Goal: Find specific page/section: Find specific page/section

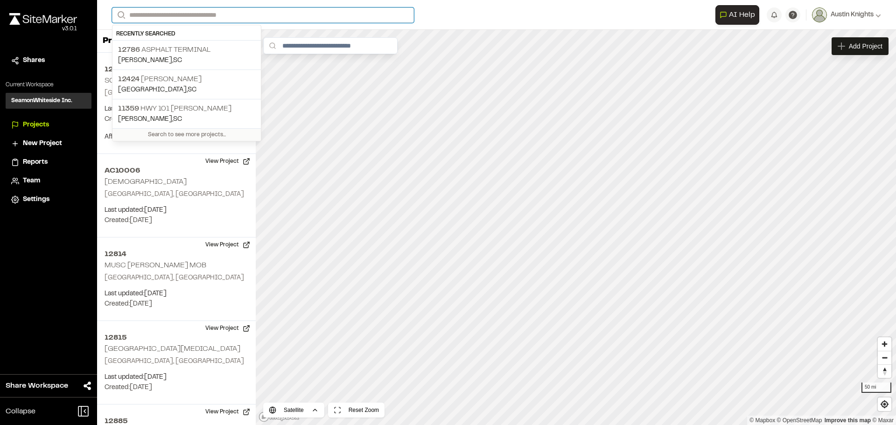
click at [164, 14] on input "Search" at bounding box center [263, 14] width 302 height 15
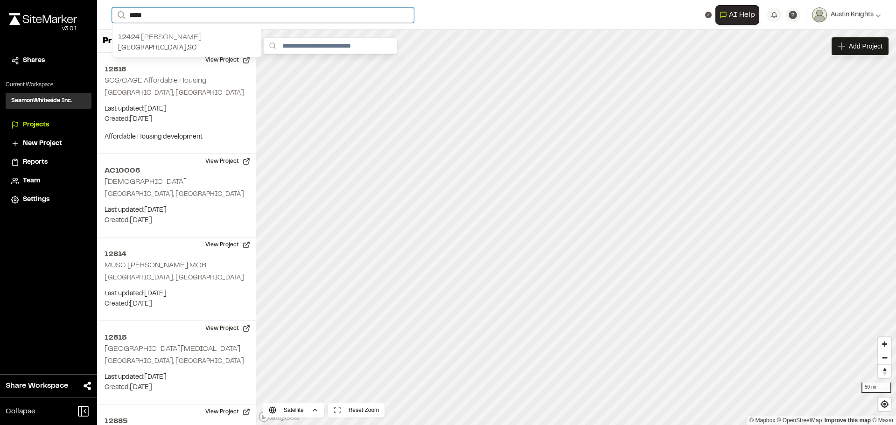
type input "*****"
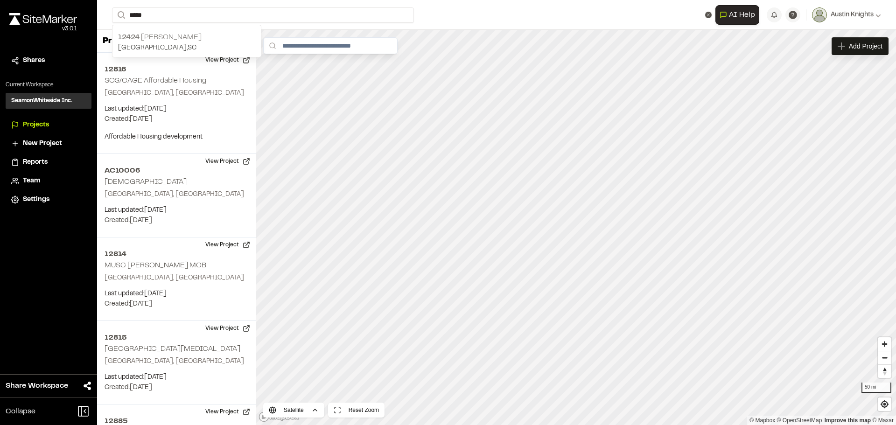
click at [140, 38] on p "[STREET_ADDRESS][PERSON_NAME]" at bounding box center [186, 37] width 137 height 11
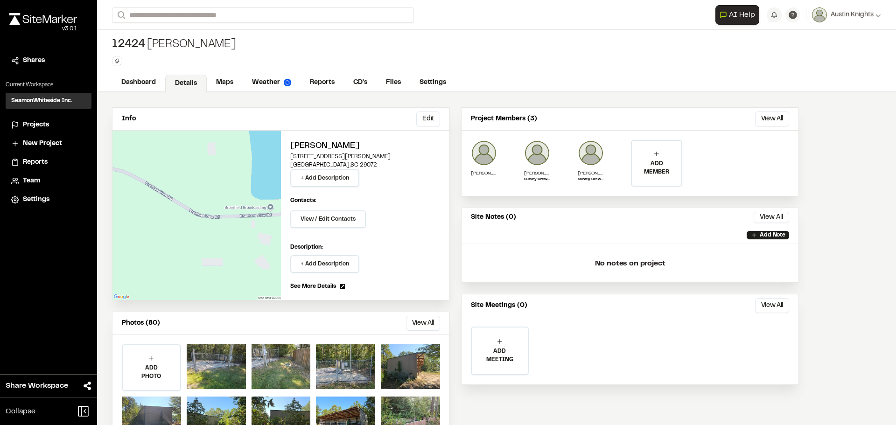
click at [407, 314] on div "Photos (80) View All ... Close Select Download Zoom to Pin Unselect Download Zo…" at bounding box center [280, 323] width 337 height 23
click at [414, 322] on button "View All" at bounding box center [423, 323] width 34 height 15
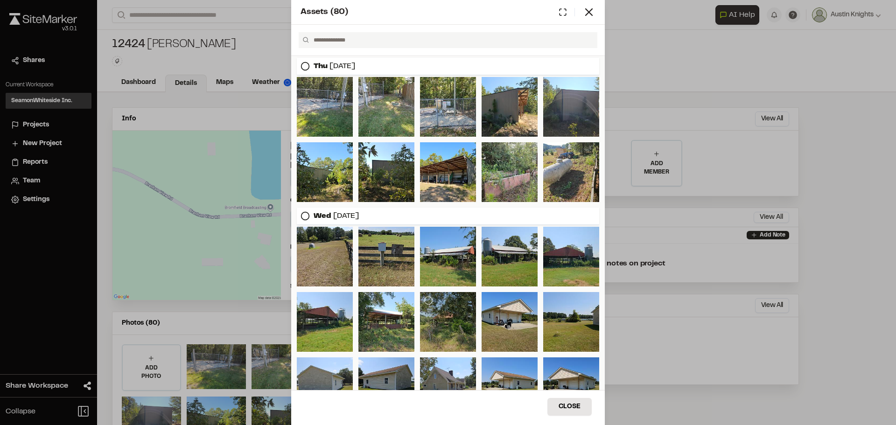
scroll to position [47, 0]
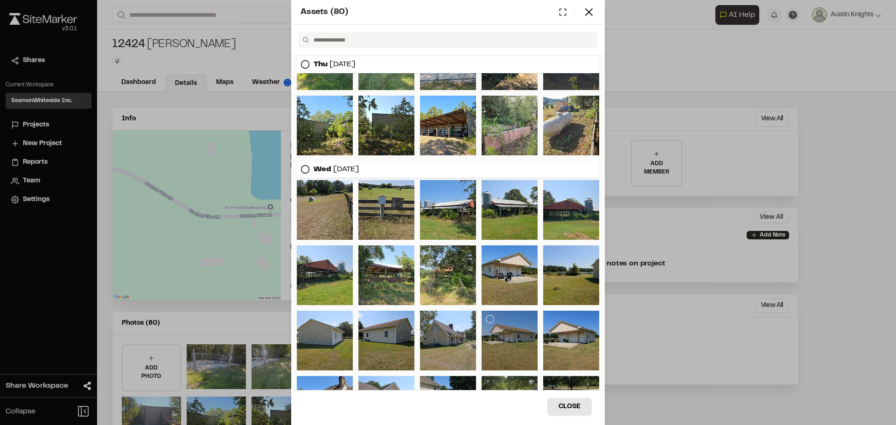
click at [503, 335] on div at bounding box center [509, 341] width 56 height 60
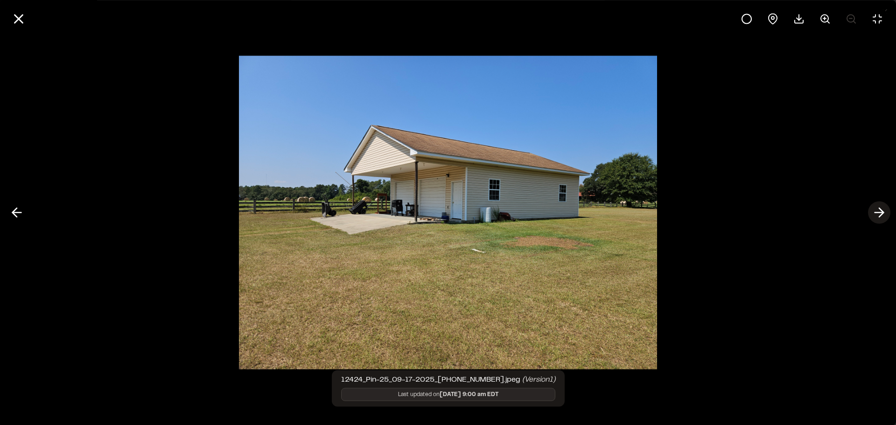
click at [873, 214] on icon at bounding box center [878, 213] width 15 height 16
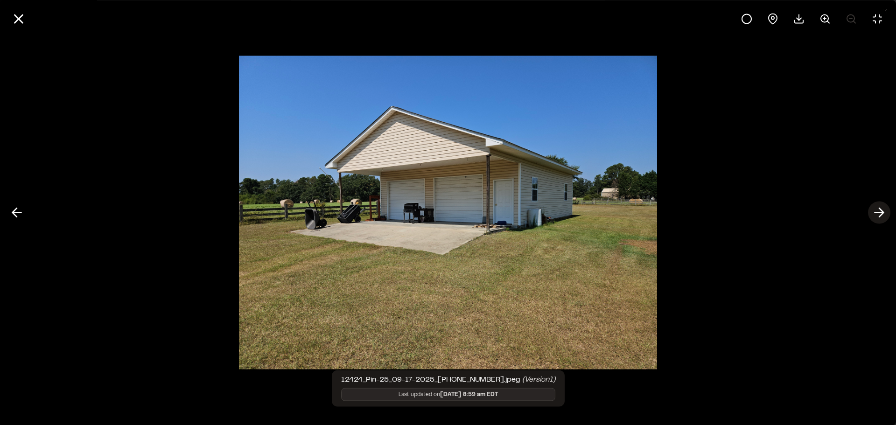
click at [873, 214] on icon at bounding box center [878, 213] width 15 height 16
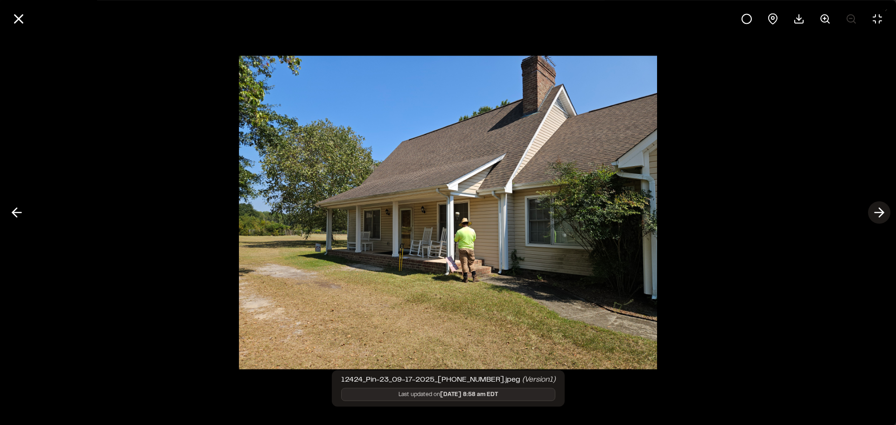
click at [877, 209] on icon at bounding box center [878, 213] width 15 height 16
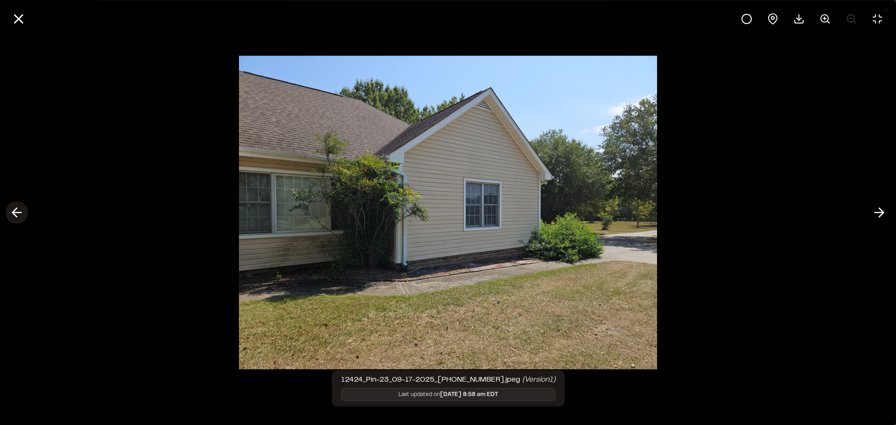
click at [18, 219] on icon at bounding box center [16, 213] width 15 height 16
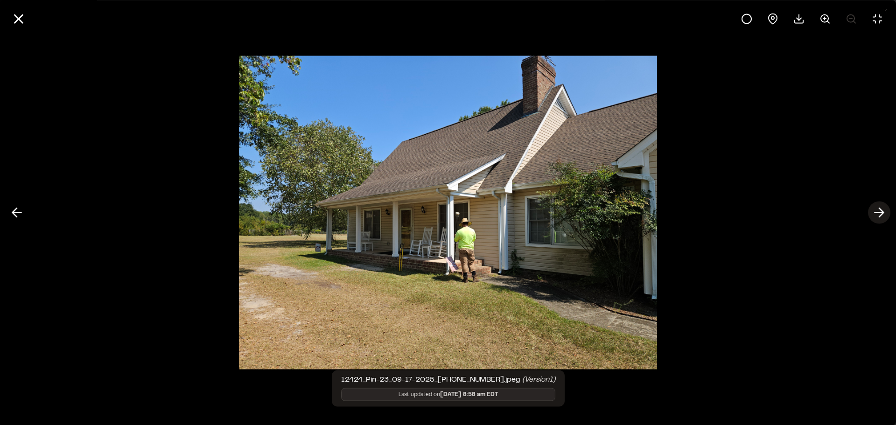
click at [877, 214] on icon at bounding box center [878, 213] width 15 height 16
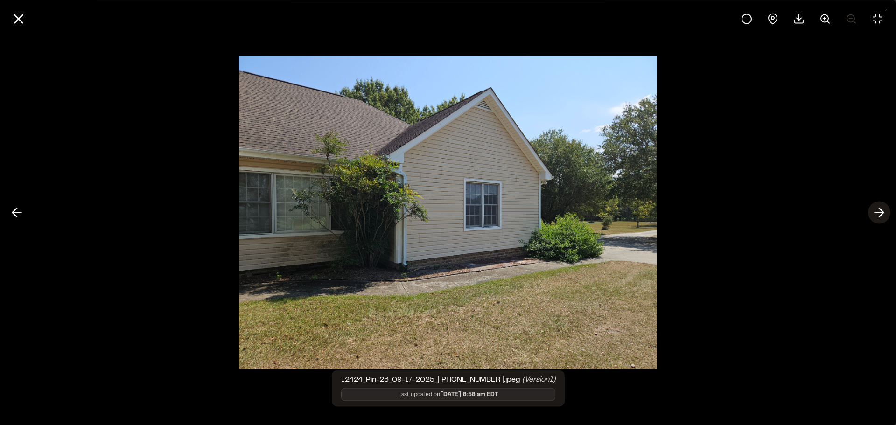
click at [876, 211] on icon at bounding box center [878, 213] width 15 height 16
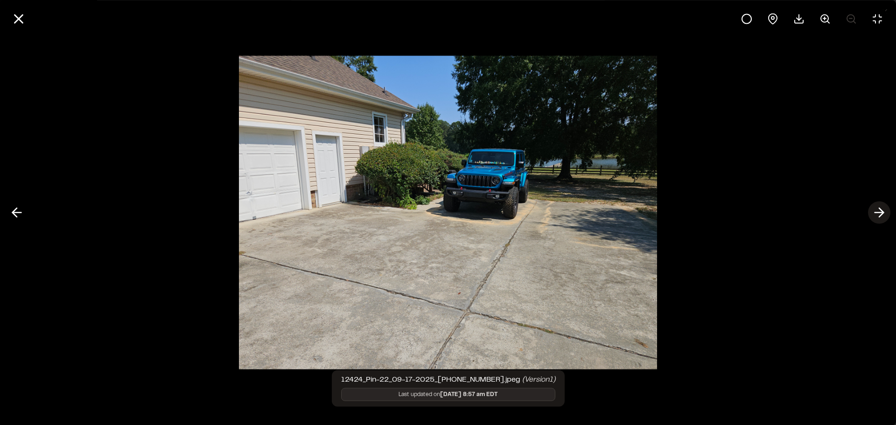
click at [872, 219] on icon at bounding box center [878, 213] width 15 height 16
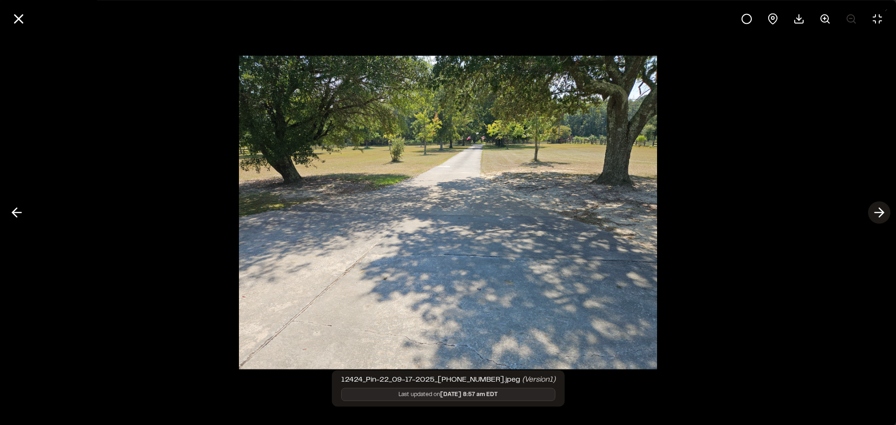
click at [872, 219] on icon at bounding box center [878, 213] width 15 height 16
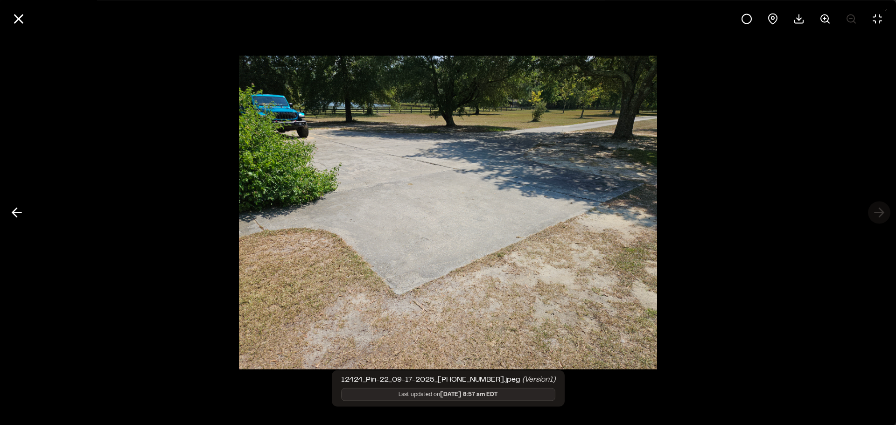
click at [872, 219] on div at bounding box center [448, 212] width 896 height 425
click at [875, 216] on div at bounding box center [448, 212] width 896 height 425
click at [886, 204] on div at bounding box center [448, 212] width 896 height 425
click at [880, 209] on div at bounding box center [448, 212] width 896 height 425
click at [13, 214] on icon at bounding box center [16, 213] width 15 height 16
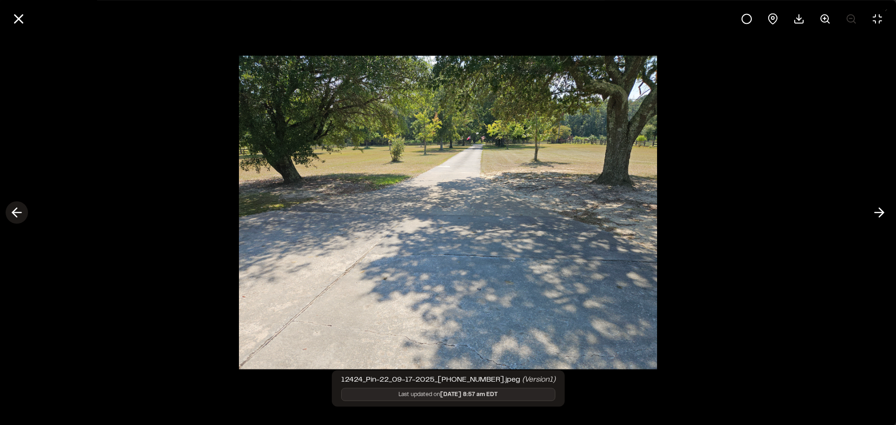
click at [13, 214] on icon at bounding box center [16, 213] width 15 height 16
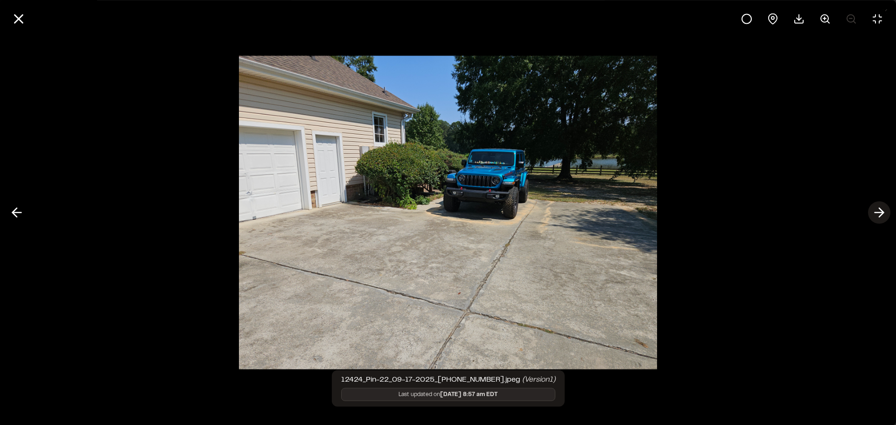
click at [872, 213] on icon at bounding box center [878, 213] width 15 height 16
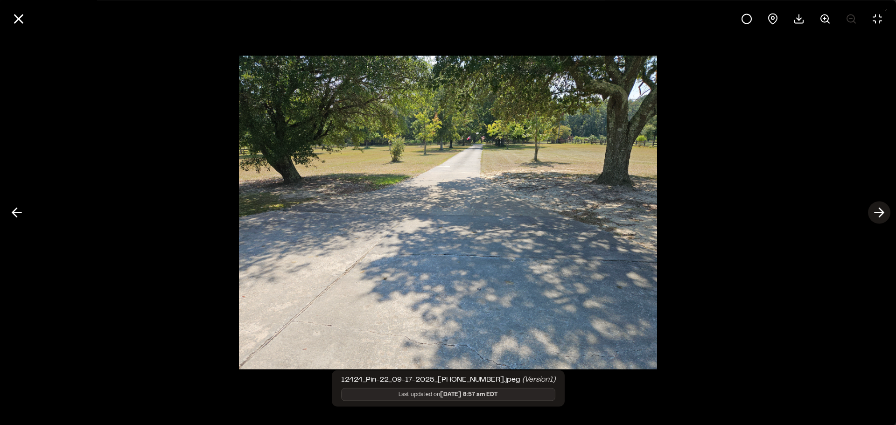
click at [872, 213] on icon at bounding box center [878, 213] width 15 height 16
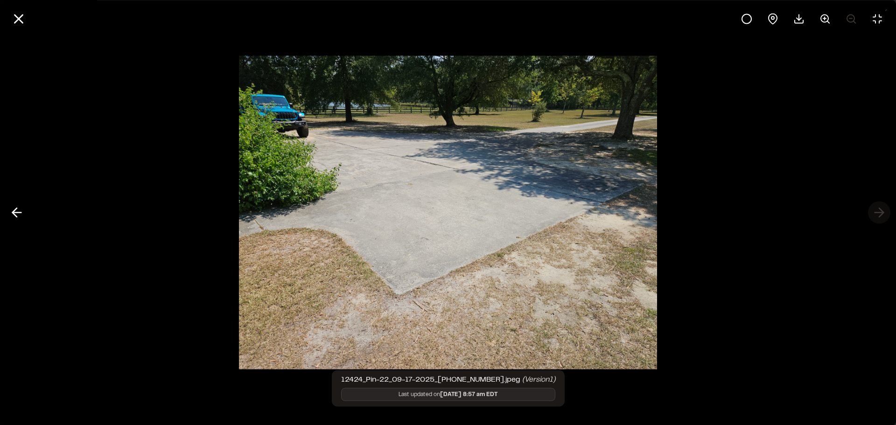
click at [872, 213] on div at bounding box center [448, 212] width 896 height 425
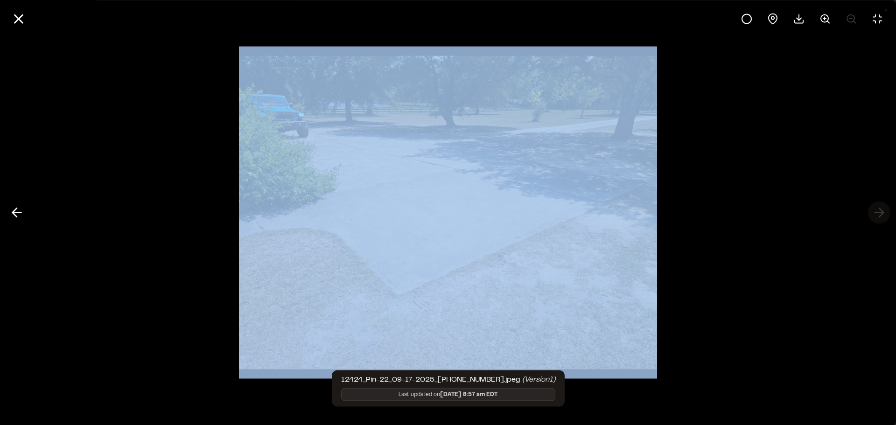
click at [872, 213] on div at bounding box center [448, 212] width 896 height 425
click at [14, 209] on icon at bounding box center [16, 213] width 15 height 16
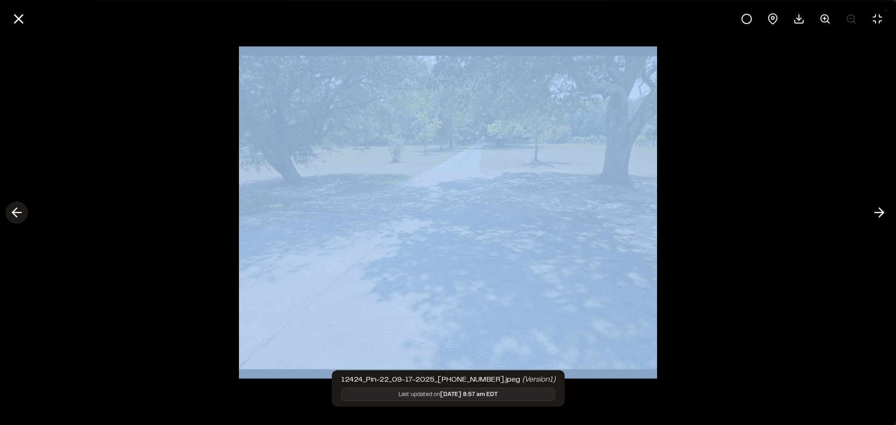
click at [14, 209] on icon at bounding box center [16, 213] width 15 height 16
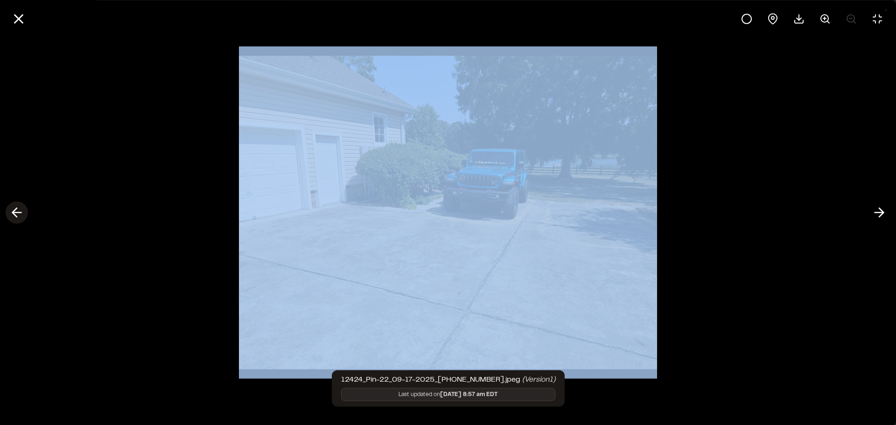
click at [14, 209] on icon at bounding box center [16, 213] width 15 height 16
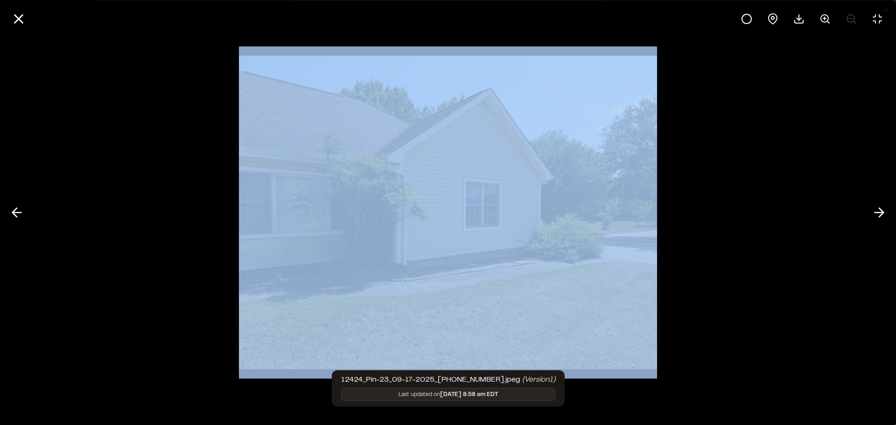
click at [103, 184] on div at bounding box center [448, 212] width 896 height 425
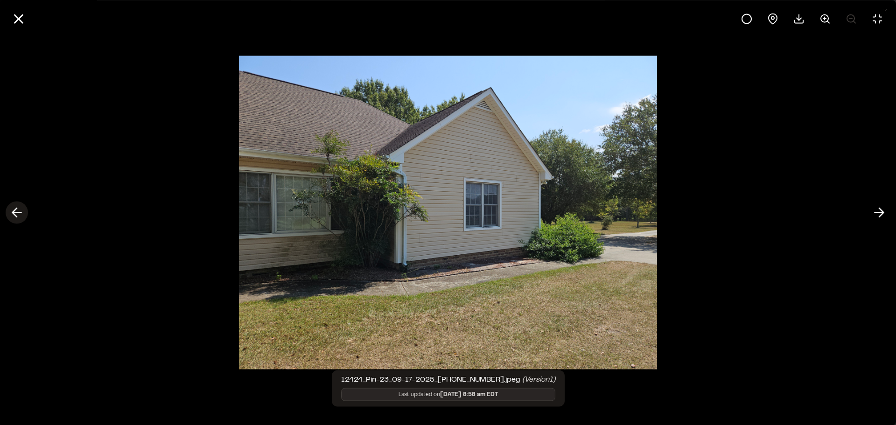
click at [17, 216] on polyline at bounding box center [15, 212] width 4 height 9
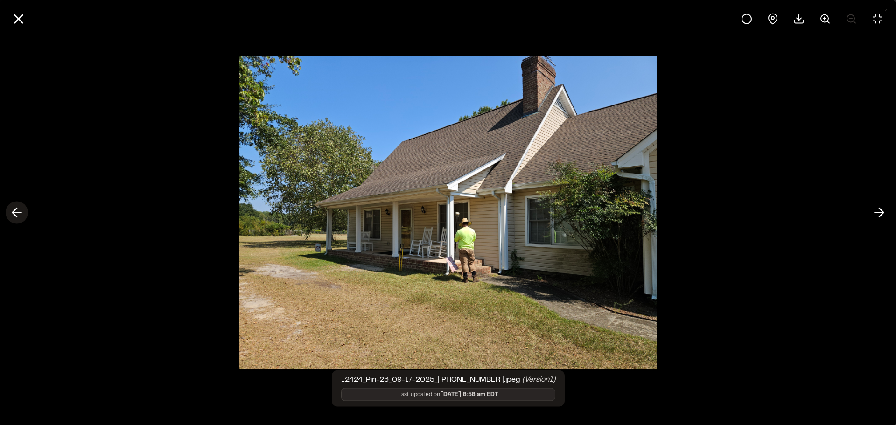
click at [17, 216] on polyline at bounding box center [15, 212] width 4 height 9
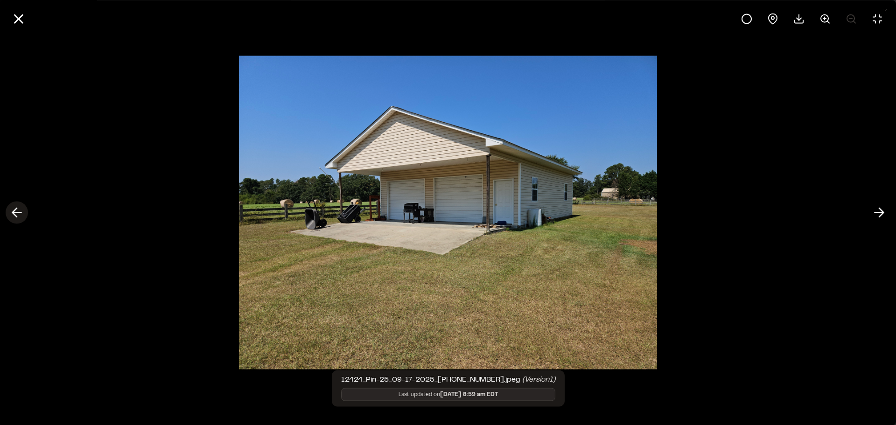
click at [17, 216] on polyline at bounding box center [15, 212] width 4 height 9
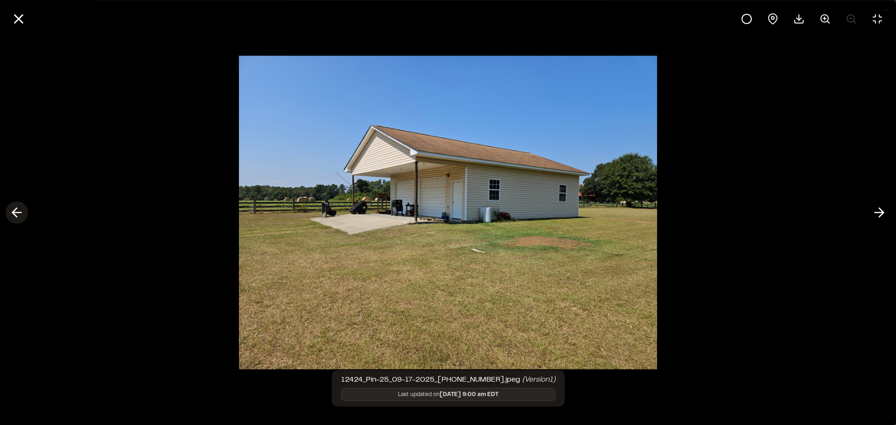
click at [10, 212] on icon at bounding box center [16, 213] width 15 height 16
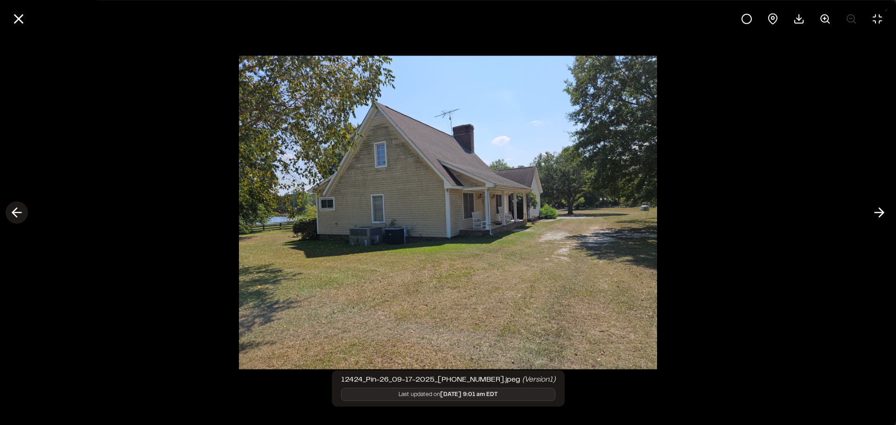
click at [17, 212] on icon at bounding box center [16, 213] width 15 height 16
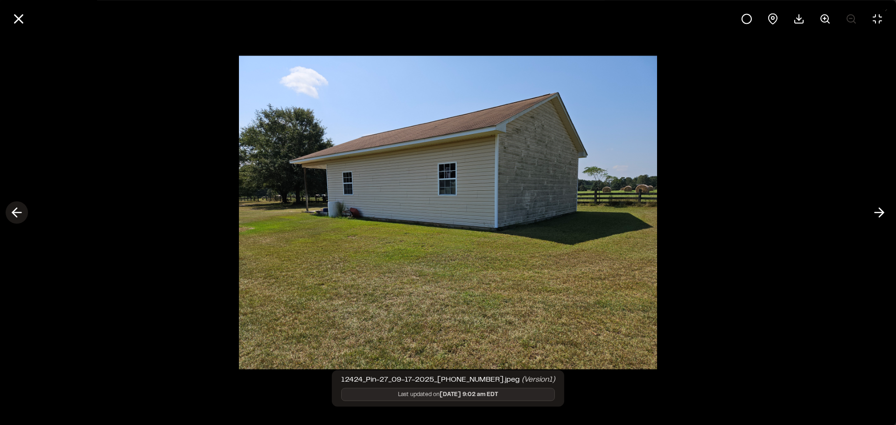
click at [17, 212] on icon at bounding box center [16, 213] width 15 height 16
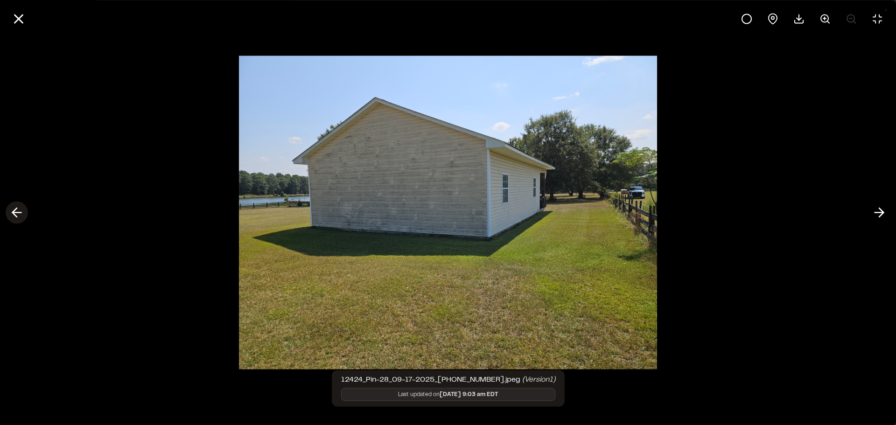
click at [17, 212] on icon at bounding box center [16, 213] width 15 height 16
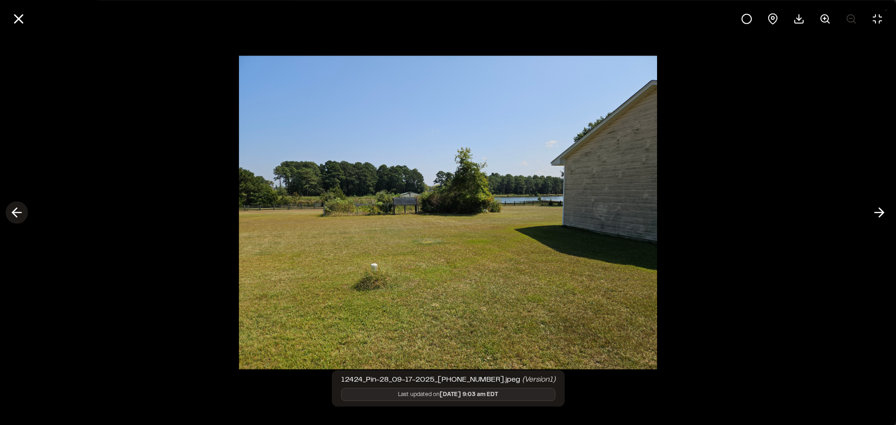
click at [17, 212] on icon at bounding box center [16, 213] width 15 height 16
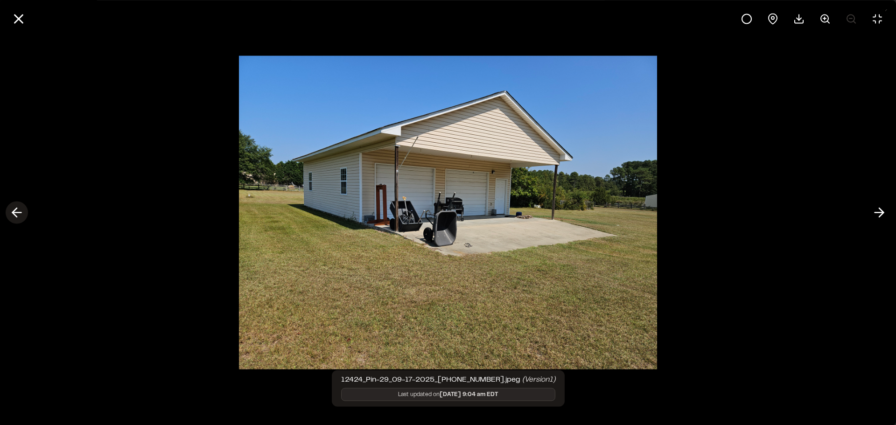
click at [17, 212] on icon at bounding box center [16, 213] width 15 height 16
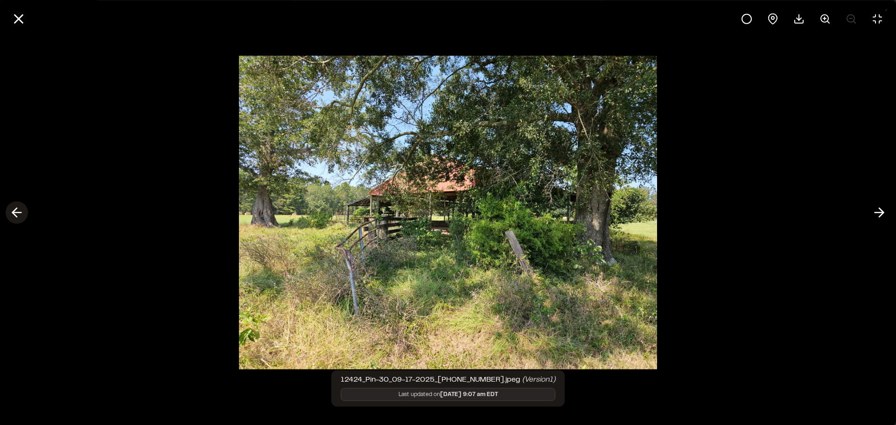
click at [17, 212] on icon at bounding box center [16, 213] width 15 height 16
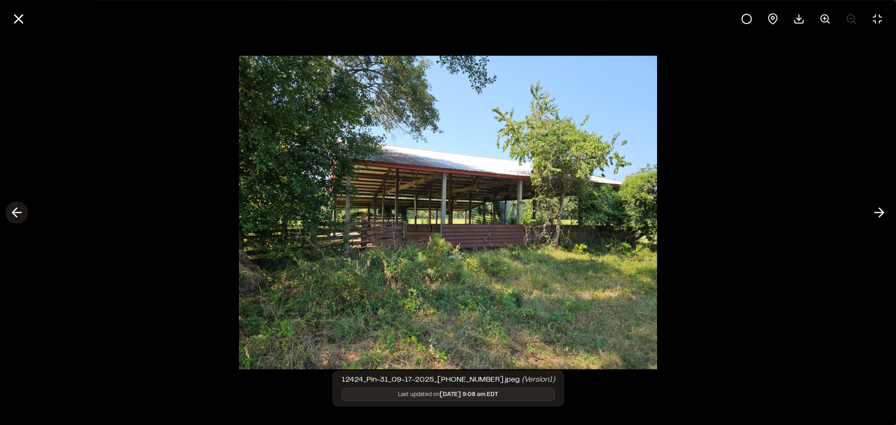
click at [17, 212] on icon at bounding box center [16, 213] width 15 height 16
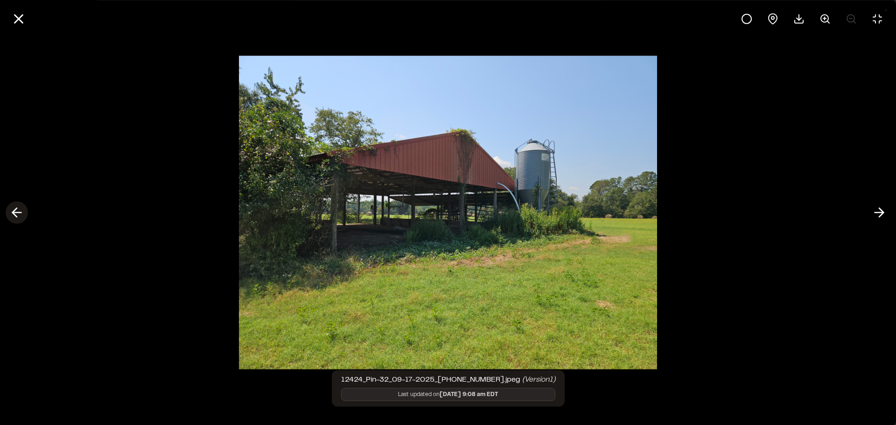
click at [17, 212] on icon at bounding box center [16, 213] width 15 height 16
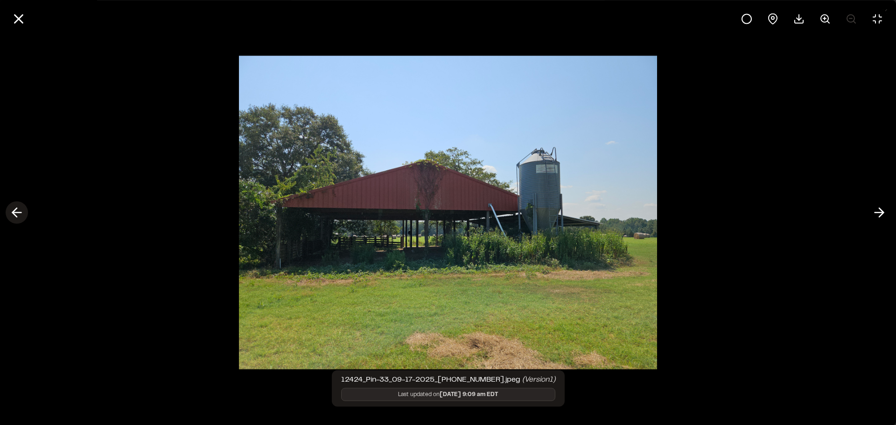
click at [17, 212] on icon at bounding box center [16, 213] width 15 height 16
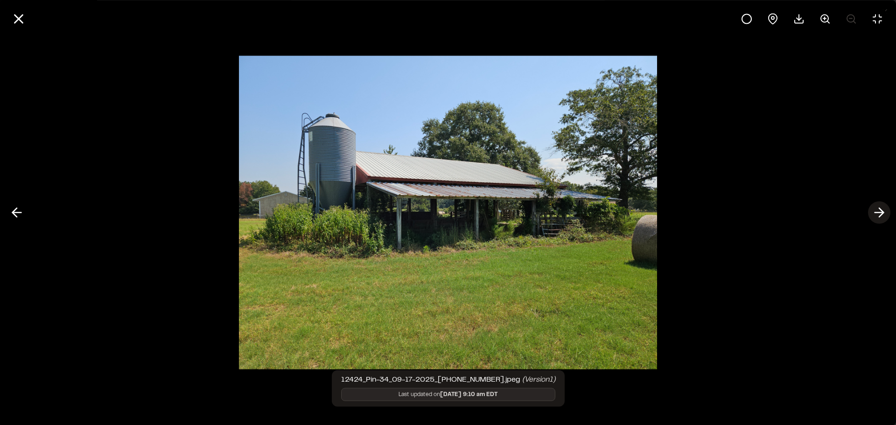
click at [881, 208] on icon at bounding box center [878, 213] width 15 height 16
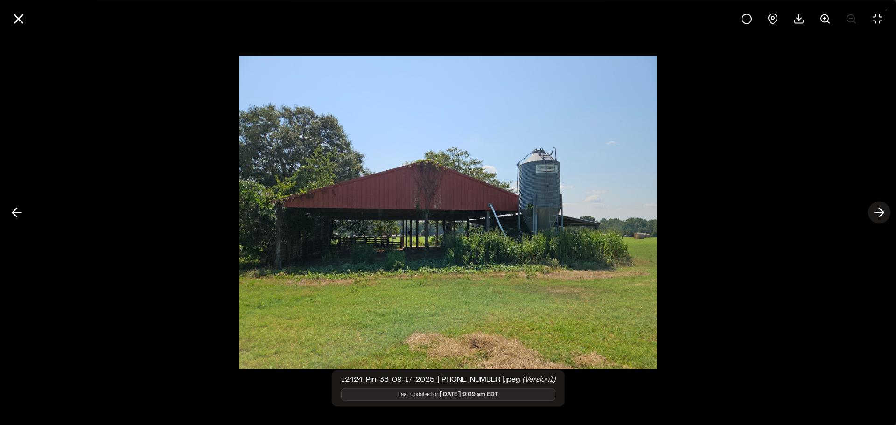
click at [876, 217] on icon at bounding box center [878, 213] width 15 height 16
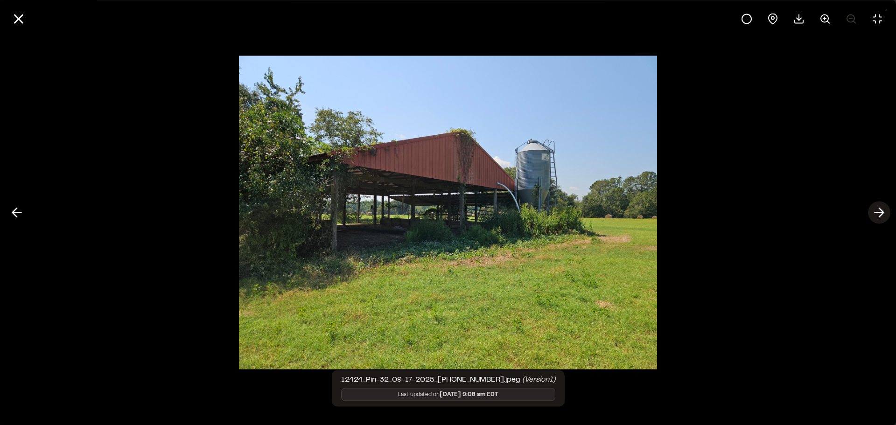
click at [876, 217] on icon at bounding box center [878, 213] width 15 height 16
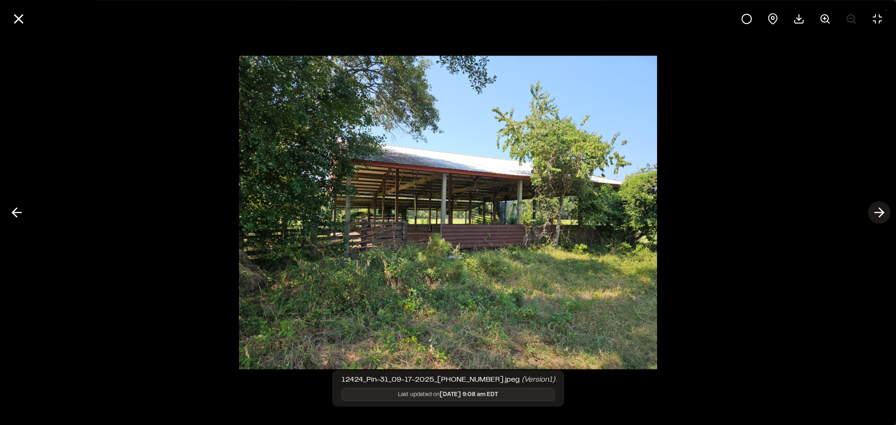
click at [876, 217] on icon at bounding box center [878, 213] width 15 height 16
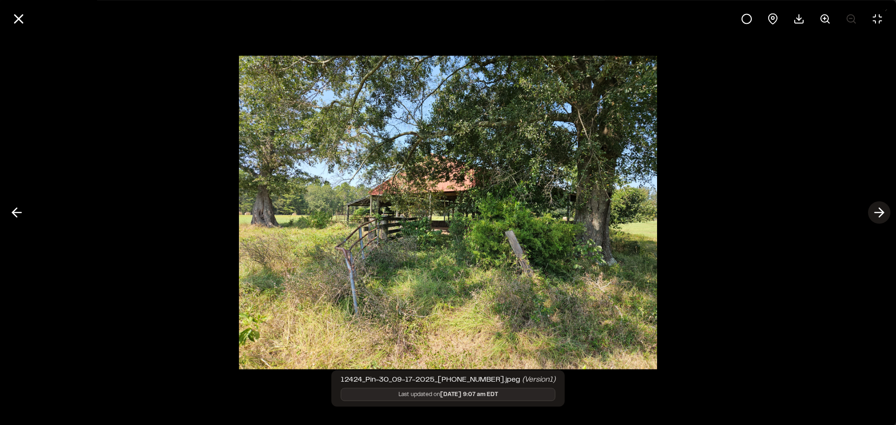
click at [876, 217] on icon at bounding box center [878, 213] width 15 height 16
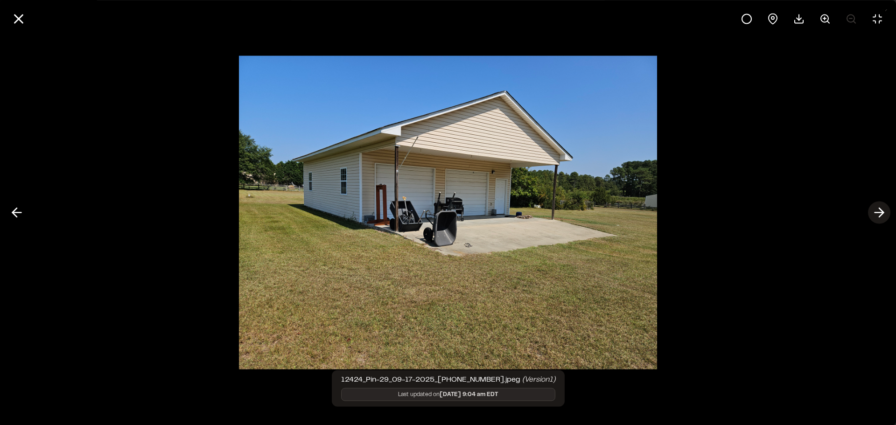
click at [876, 217] on icon at bounding box center [878, 213] width 15 height 16
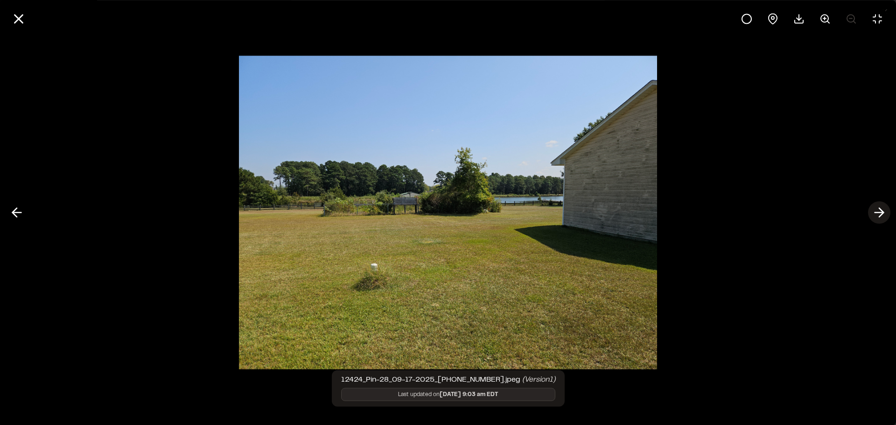
click at [876, 217] on icon at bounding box center [878, 213] width 15 height 16
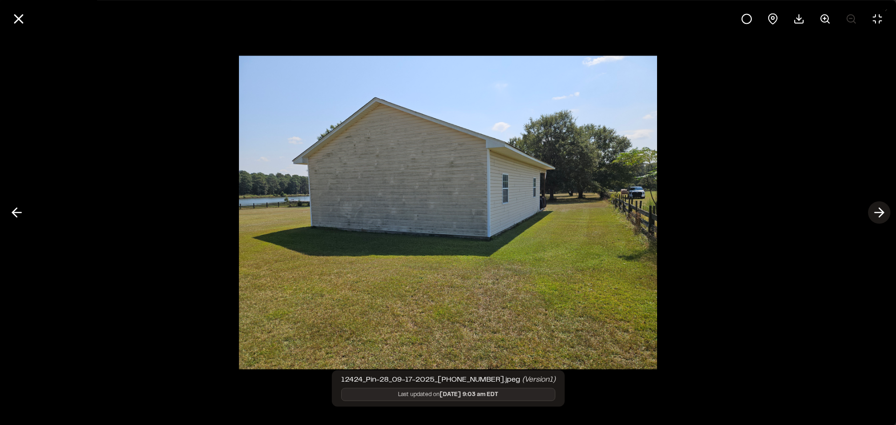
click at [876, 217] on icon at bounding box center [878, 213] width 15 height 16
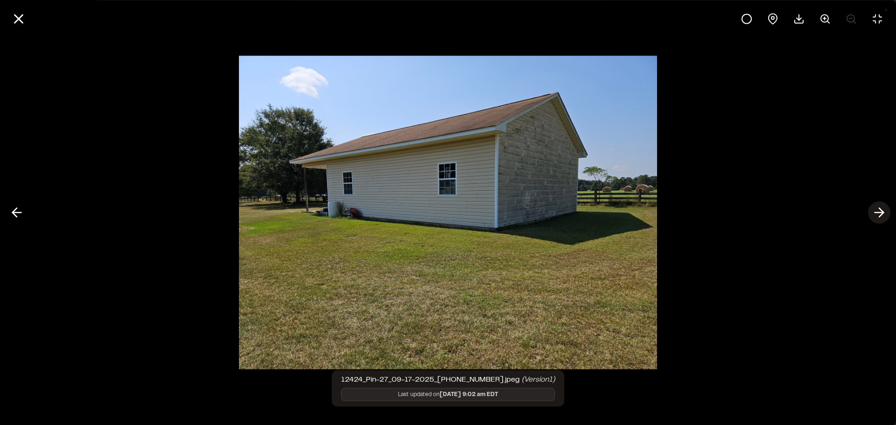
click at [876, 217] on icon at bounding box center [878, 213] width 15 height 16
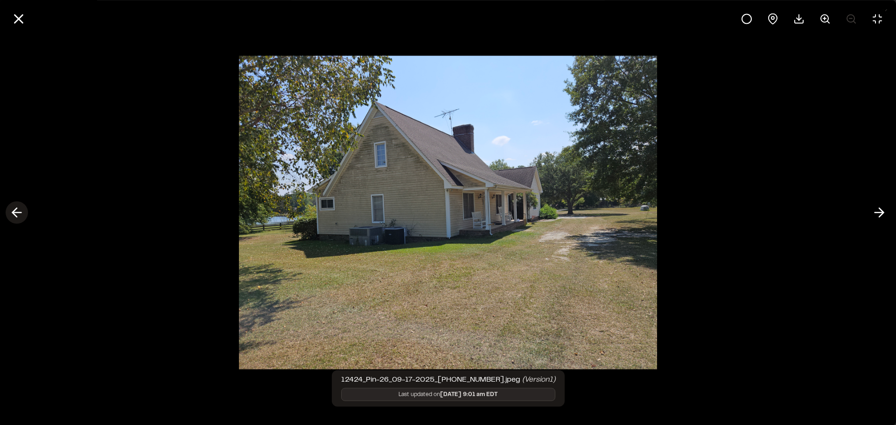
click at [25, 211] on button at bounding box center [17, 213] width 22 height 22
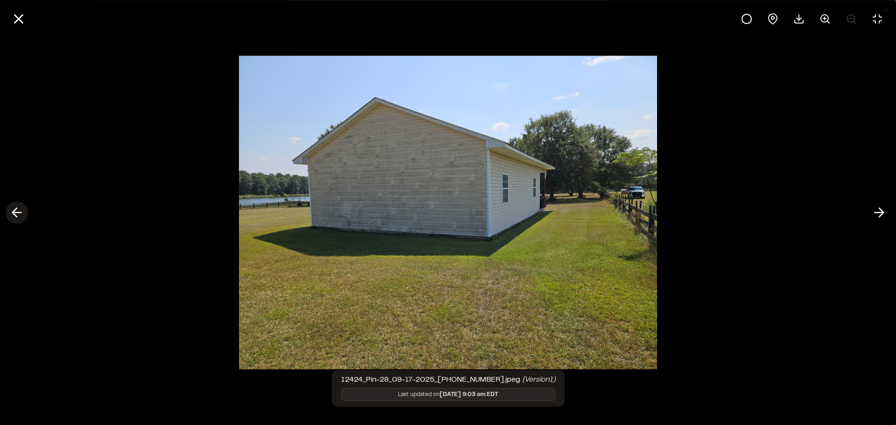
click at [25, 211] on button at bounding box center [17, 213] width 22 height 22
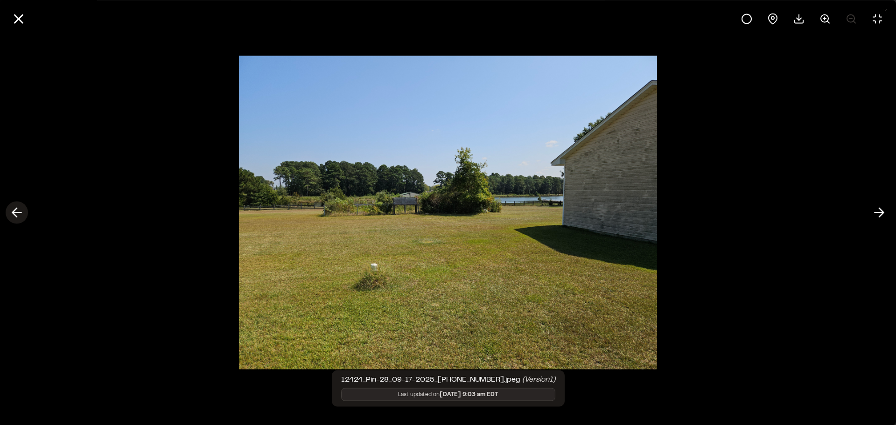
click at [25, 211] on button at bounding box center [17, 213] width 22 height 22
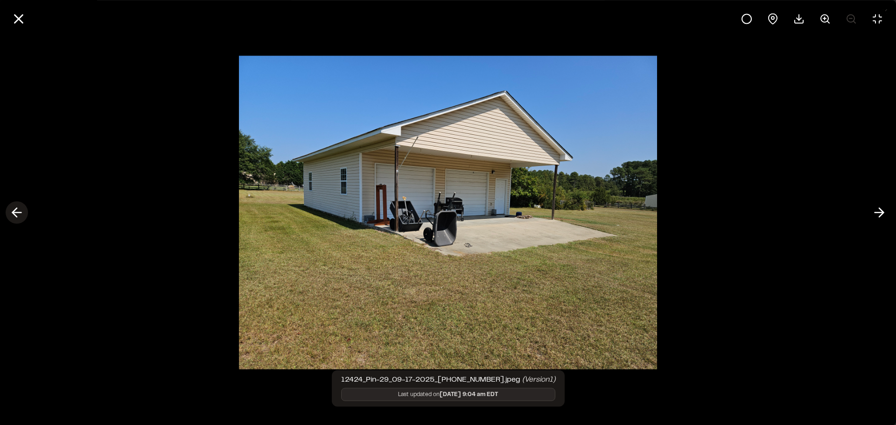
click at [25, 211] on button at bounding box center [17, 213] width 22 height 22
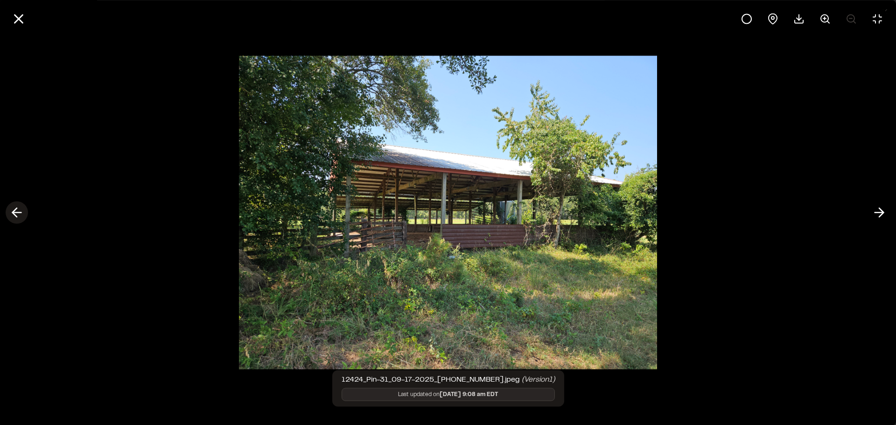
click at [25, 211] on button at bounding box center [17, 213] width 22 height 22
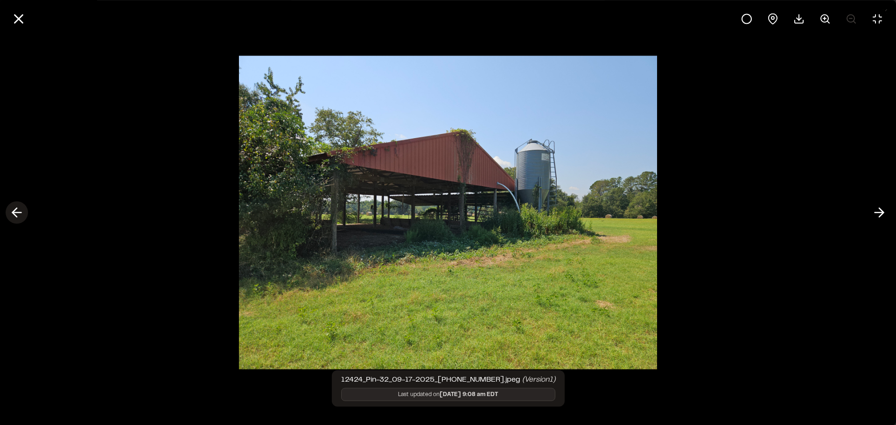
click at [25, 211] on button at bounding box center [17, 213] width 22 height 22
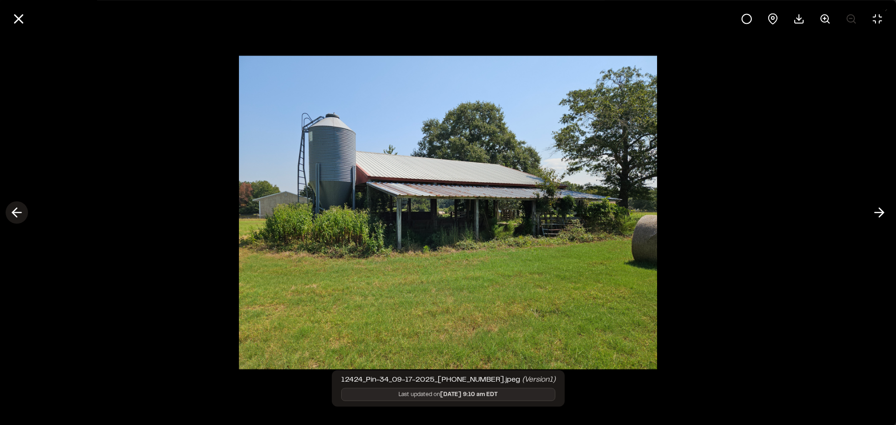
click at [25, 211] on button at bounding box center [17, 213] width 22 height 22
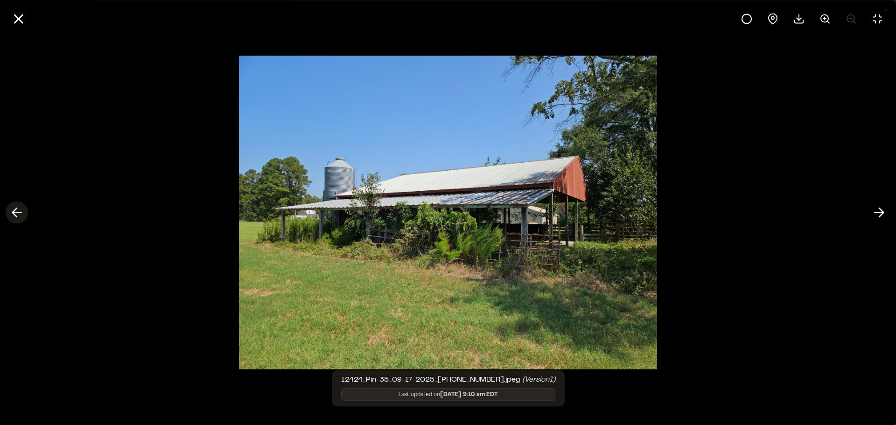
click at [20, 216] on icon at bounding box center [16, 213] width 15 height 16
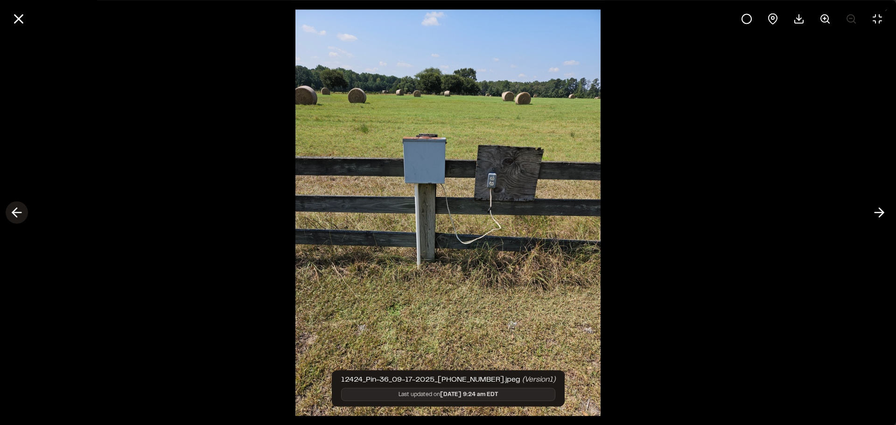
click at [20, 216] on icon at bounding box center [16, 213] width 15 height 16
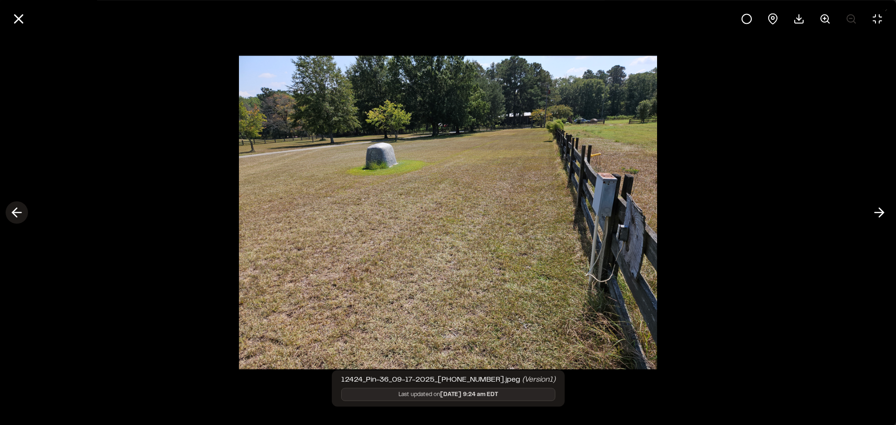
click at [20, 216] on icon at bounding box center [16, 213] width 15 height 16
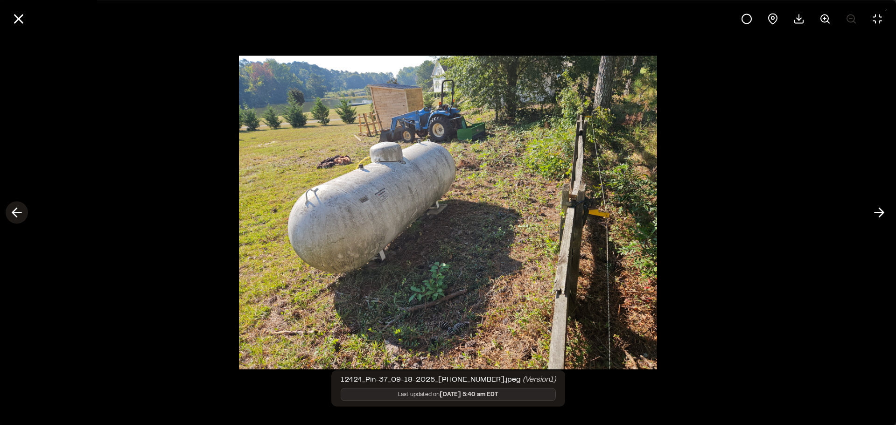
click at [20, 216] on icon at bounding box center [16, 213] width 15 height 16
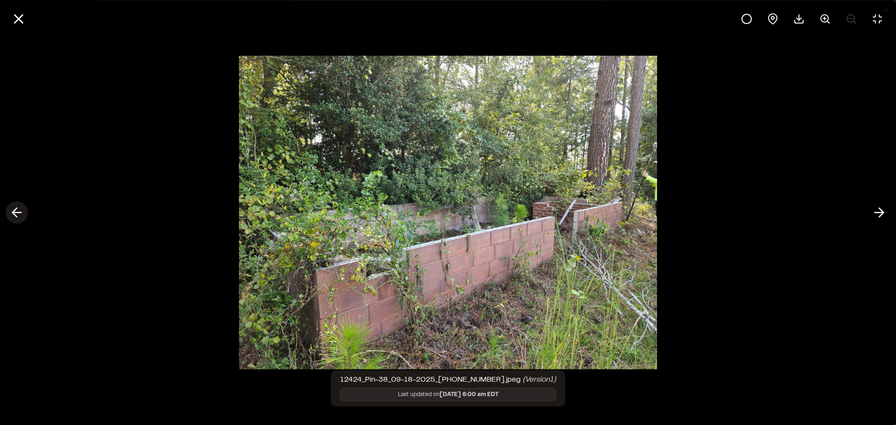
click at [20, 216] on icon at bounding box center [16, 213] width 15 height 16
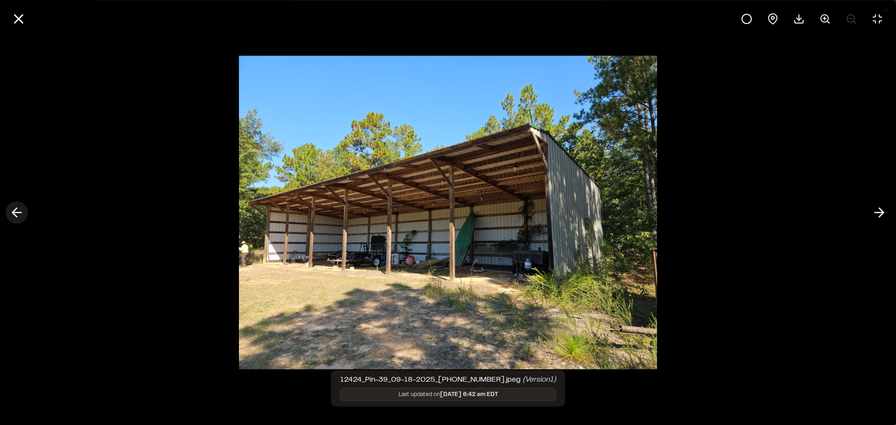
click at [20, 216] on icon at bounding box center [16, 213] width 15 height 16
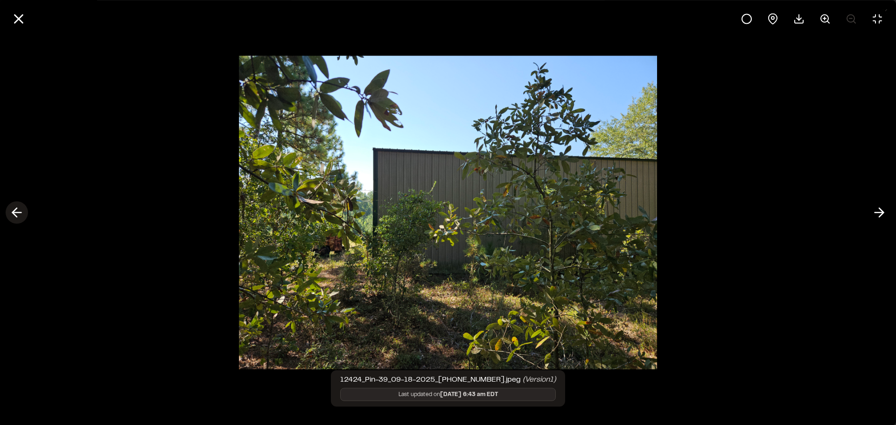
click at [20, 216] on icon at bounding box center [16, 213] width 15 height 16
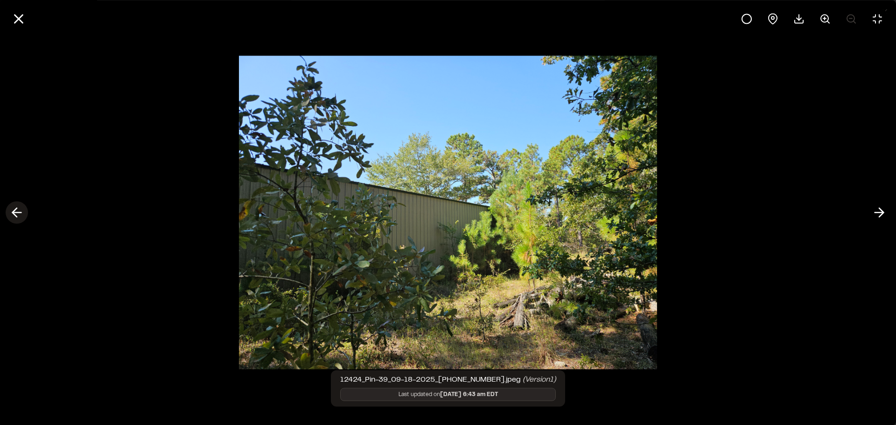
click at [20, 216] on icon at bounding box center [16, 213] width 15 height 16
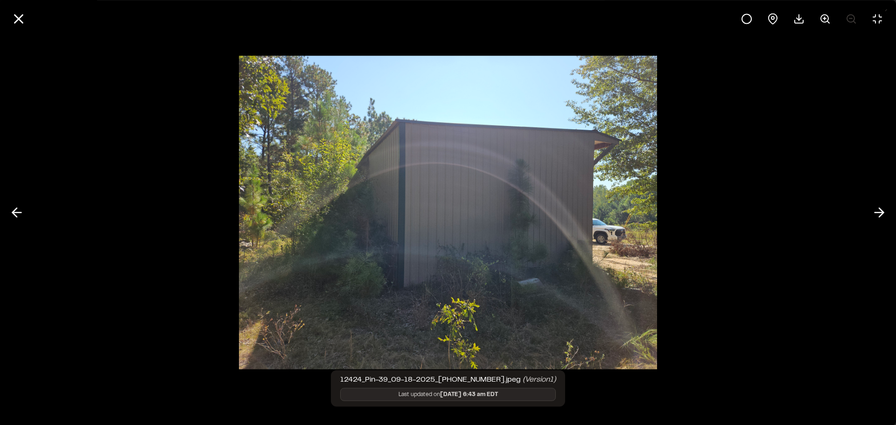
click at [230, 202] on div at bounding box center [448, 212] width 896 height 425
click at [16, 214] on icon at bounding box center [16, 213] width 15 height 16
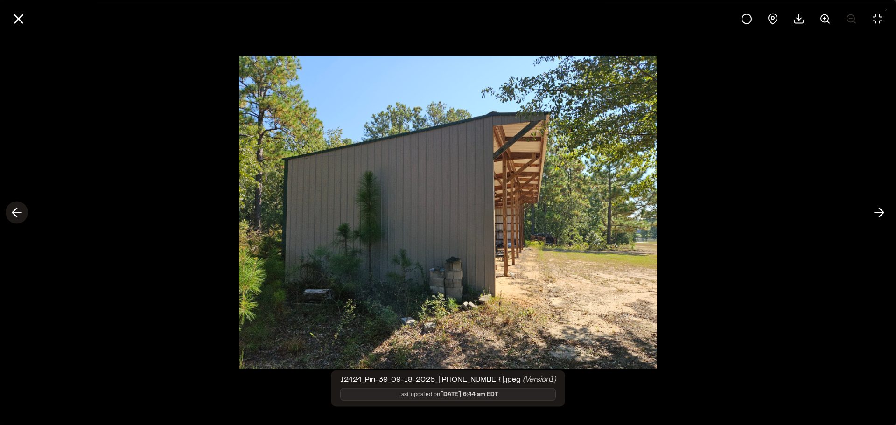
click at [16, 214] on icon at bounding box center [16, 213] width 15 height 16
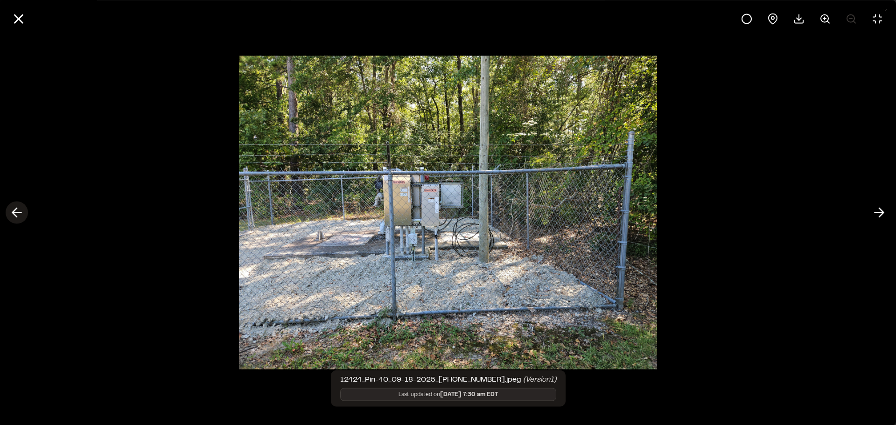
click at [16, 214] on icon at bounding box center [16, 213] width 15 height 16
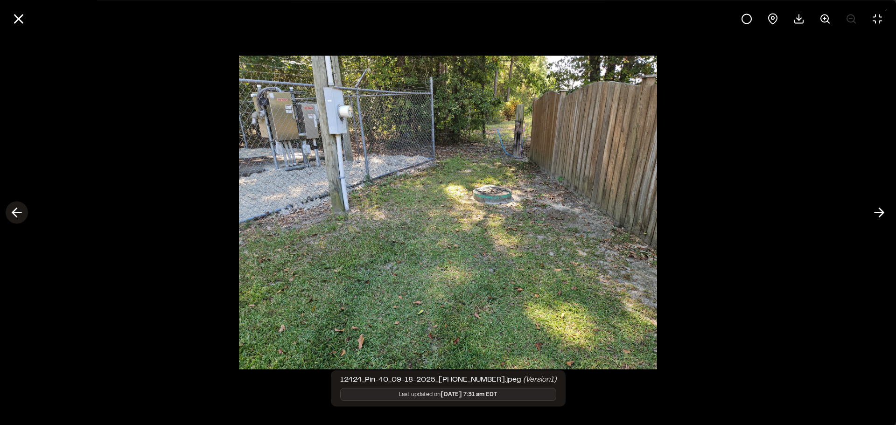
click at [16, 214] on icon at bounding box center [16, 213] width 15 height 16
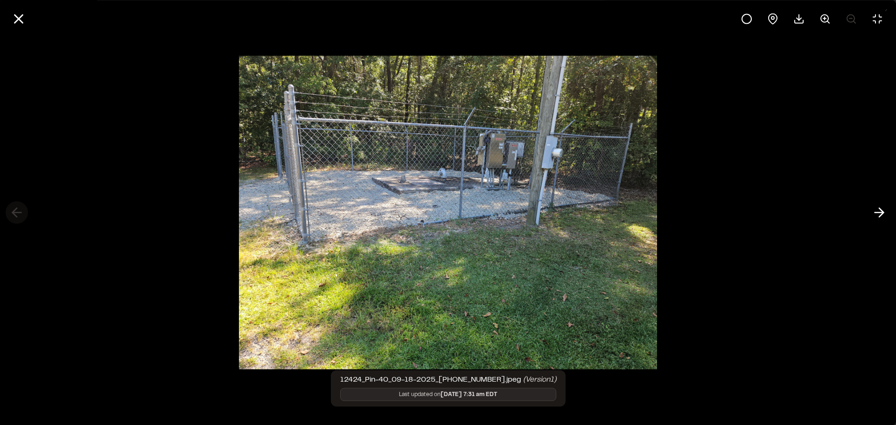
click at [16, 214] on div at bounding box center [448, 212] width 896 height 425
click at [19, 23] on icon at bounding box center [19, 19] width 16 height 16
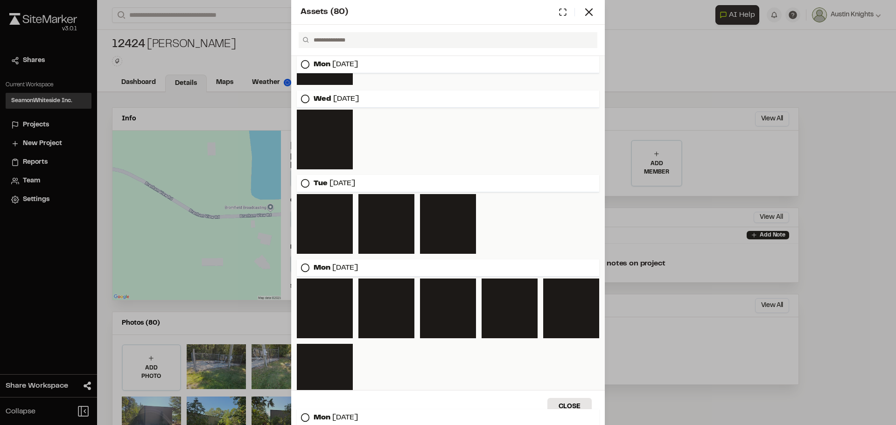
scroll to position [883, 0]
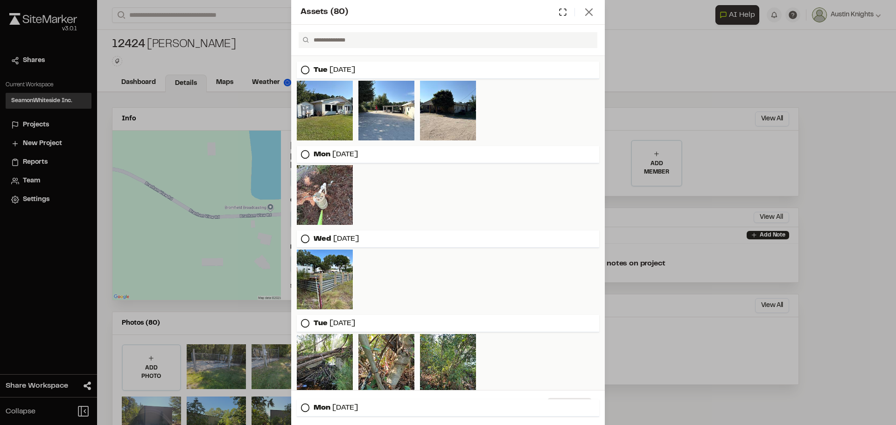
click at [593, 15] on icon at bounding box center [588, 12] width 13 height 13
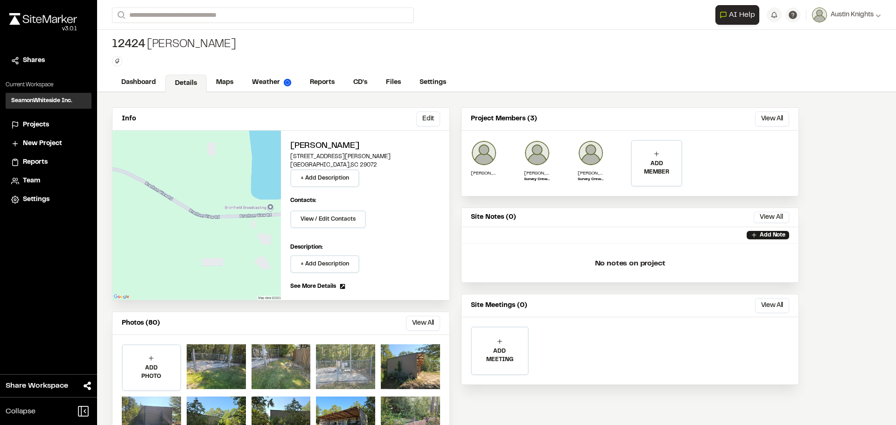
scroll to position [41, 0]
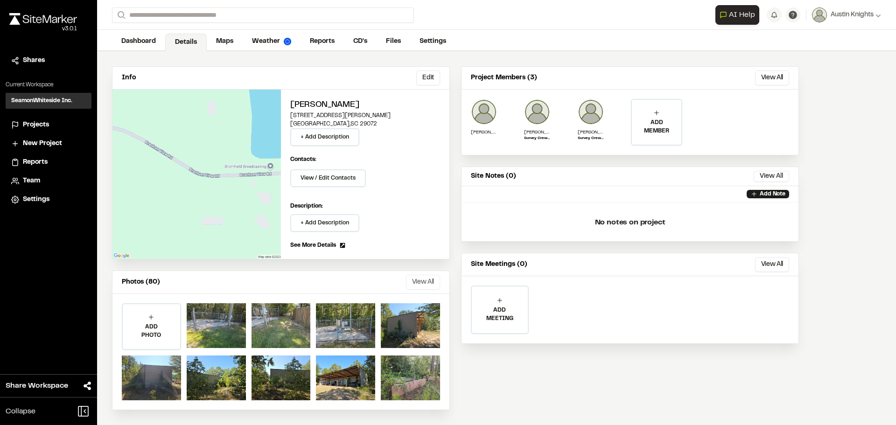
click at [422, 285] on button "View All" at bounding box center [423, 282] width 34 height 15
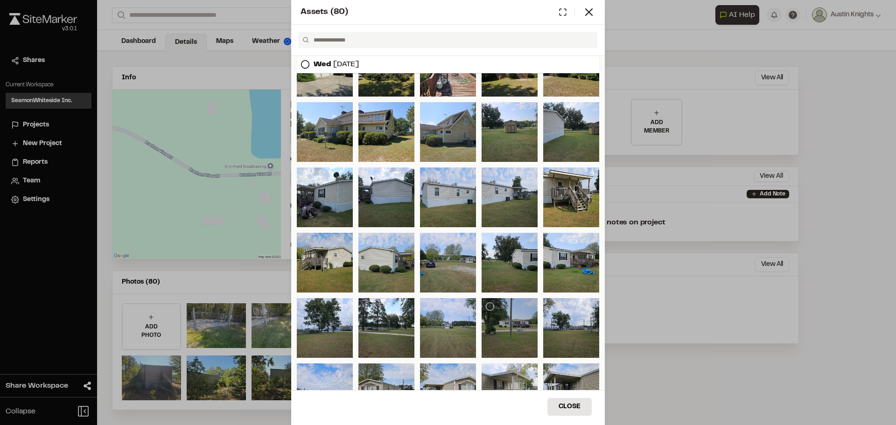
scroll to position [516, 0]
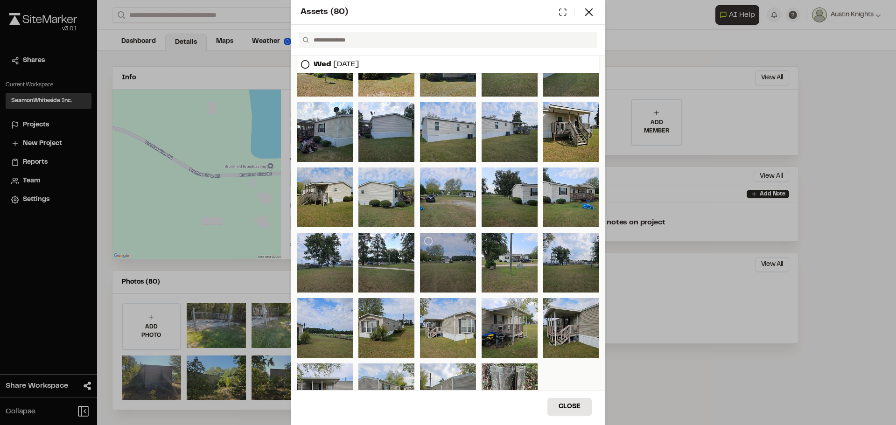
click at [447, 258] on div at bounding box center [448, 263] width 56 height 60
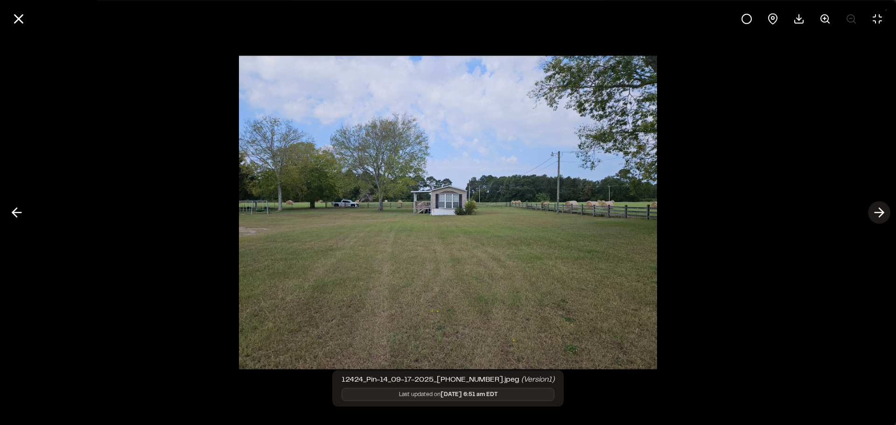
click at [876, 216] on icon at bounding box center [878, 213] width 15 height 16
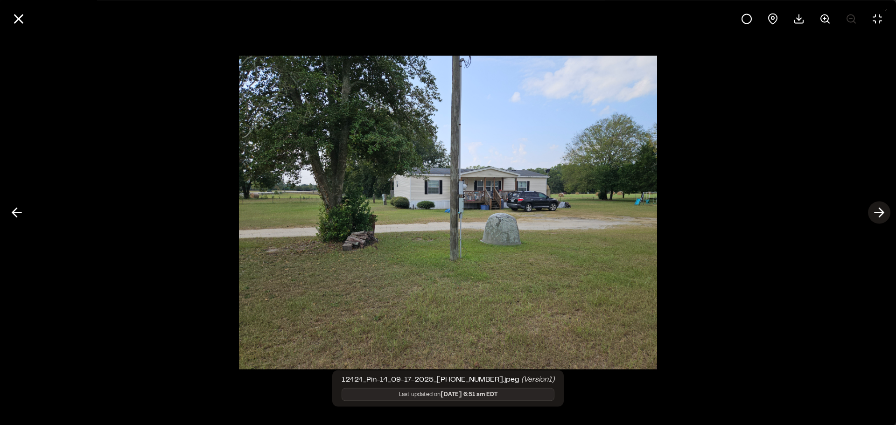
click at [876, 216] on icon at bounding box center [878, 213] width 15 height 16
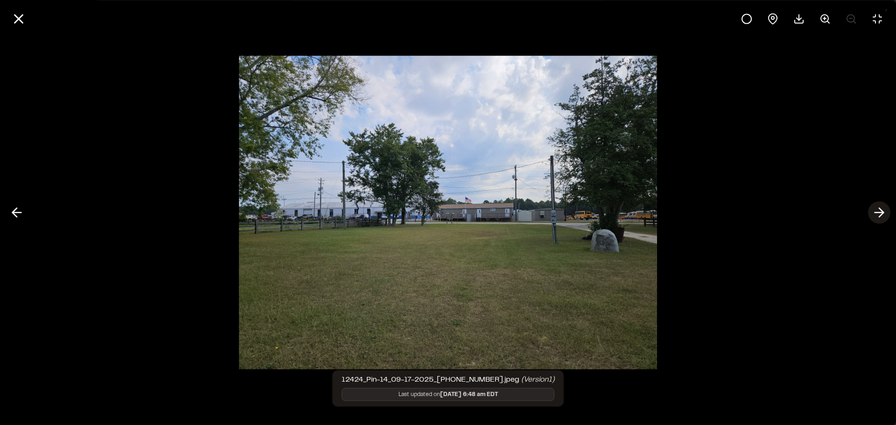
click at [876, 216] on icon at bounding box center [878, 213] width 15 height 16
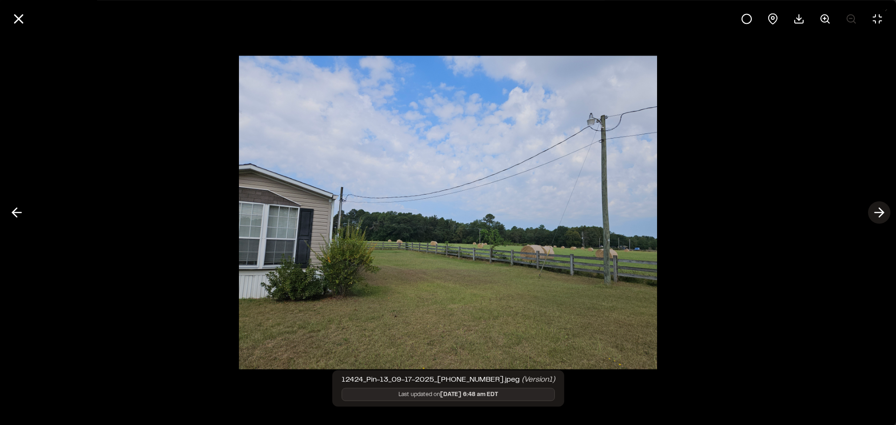
click at [876, 216] on icon at bounding box center [878, 213] width 15 height 16
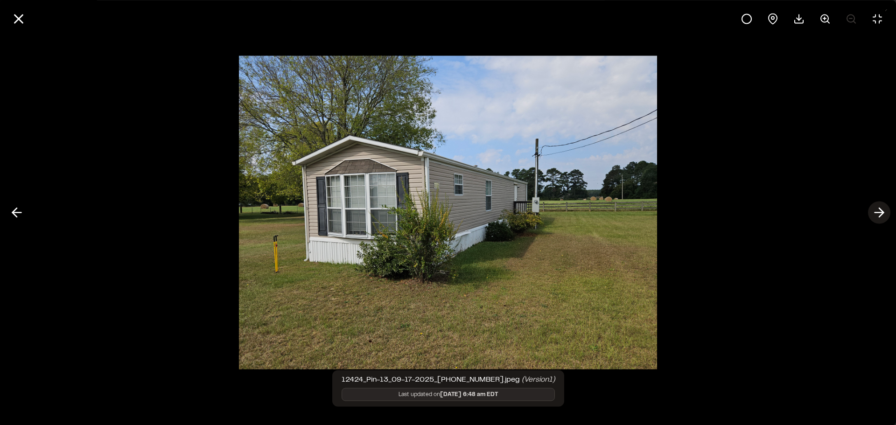
click at [876, 216] on icon at bounding box center [878, 213] width 15 height 16
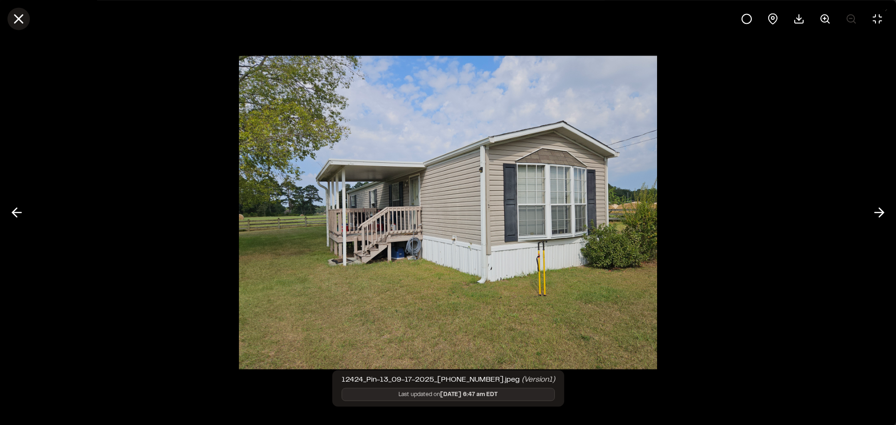
click at [21, 26] on icon at bounding box center [19, 19] width 16 height 16
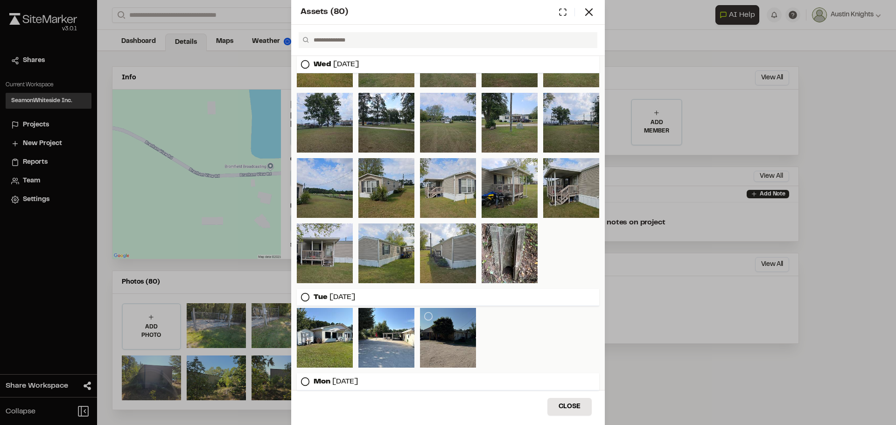
scroll to position [750, 0]
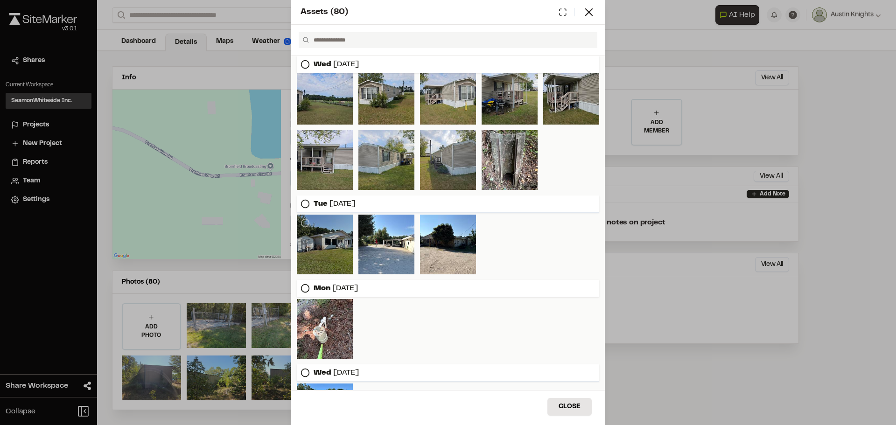
click at [345, 254] on div at bounding box center [325, 245] width 56 height 60
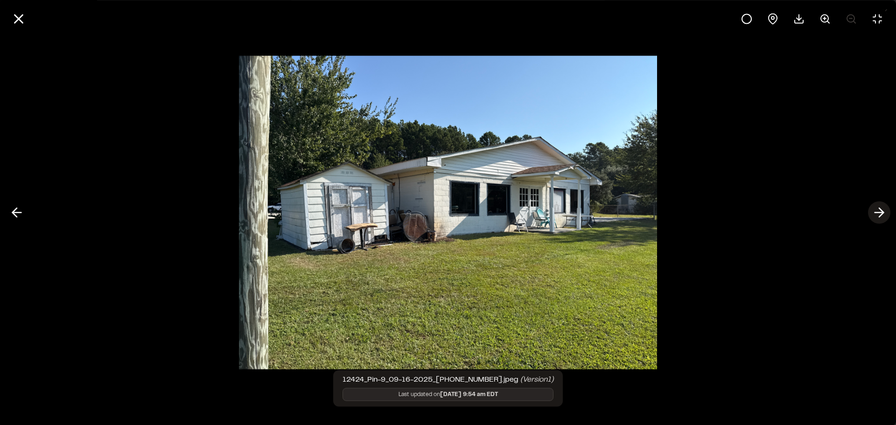
click at [874, 207] on icon at bounding box center [878, 213] width 15 height 16
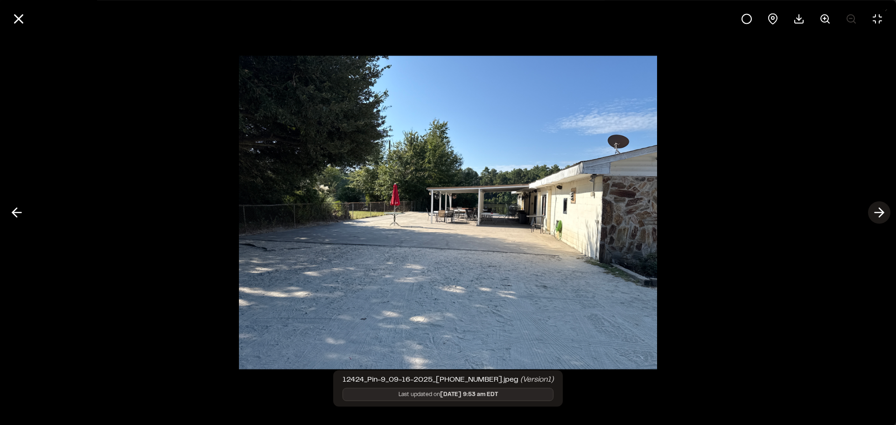
click at [882, 216] on icon at bounding box center [878, 213] width 15 height 16
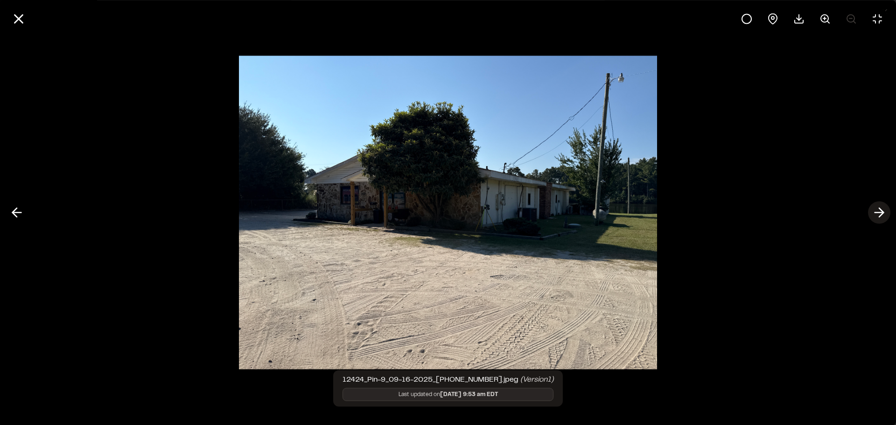
click at [882, 216] on icon at bounding box center [878, 213] width 15 height 16
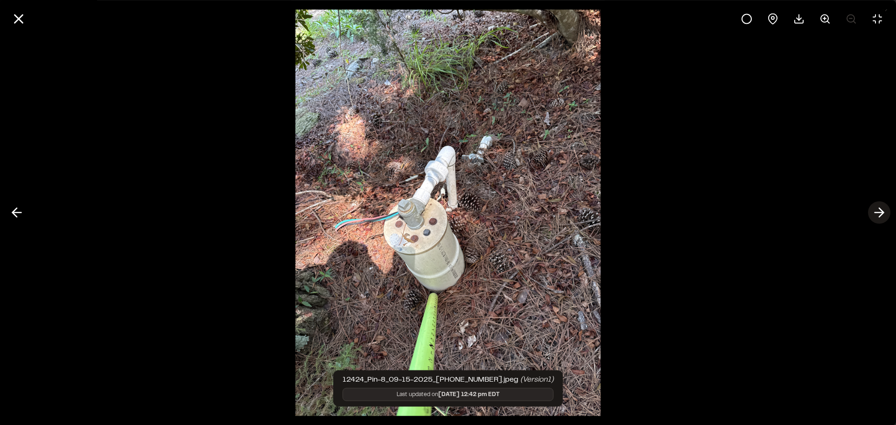
click at [882, 216] on icon at bounding box center [878, 213] width 15 height 16
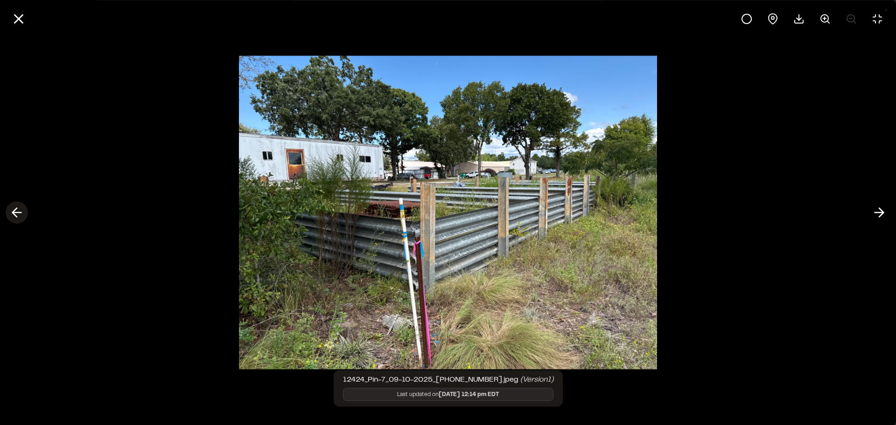
click at [18, 208] on icon at bounding box center [16, 213] width 15 height 16
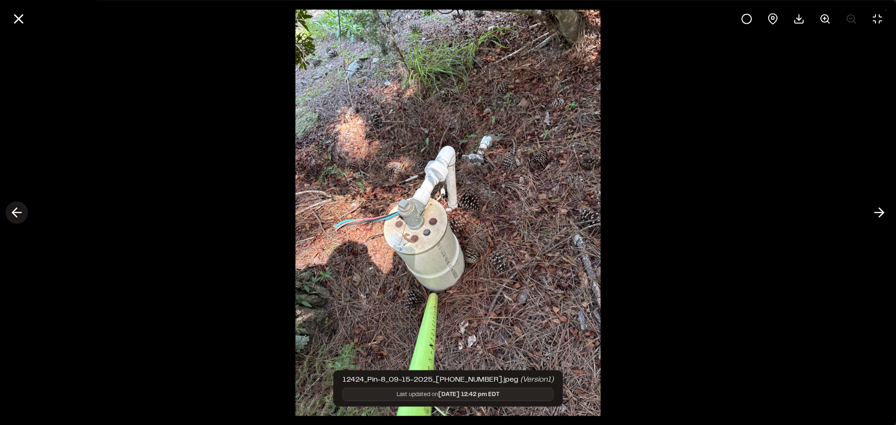
click at [18, 208] on icon at bounding box center [16, 213] width 15 height 16
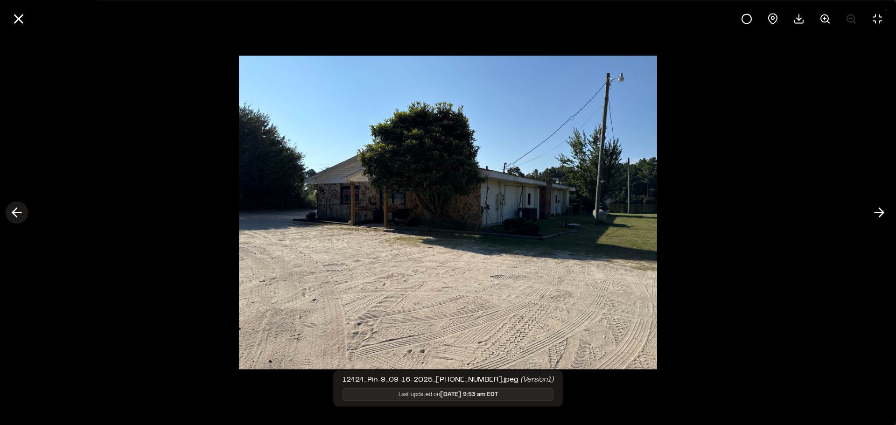
click at [18, 208] on icon at bounding box center [16, 213] width 15 height 16
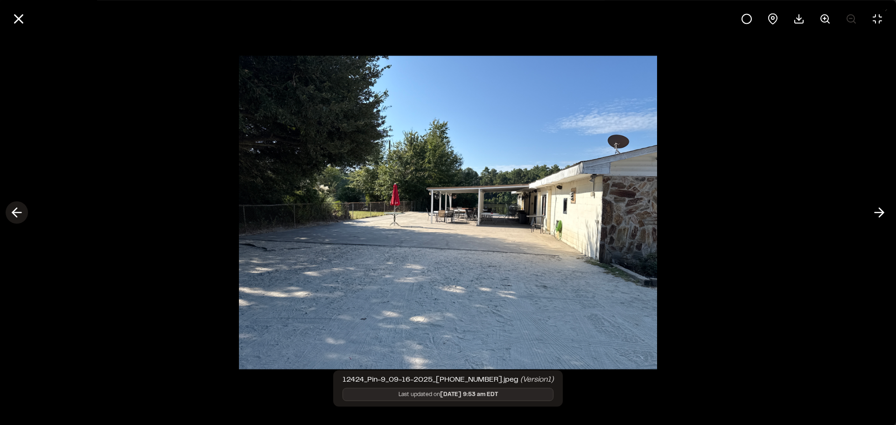
click at [18, 208] on icon at bounding box center [16, 213] width 15 height 16
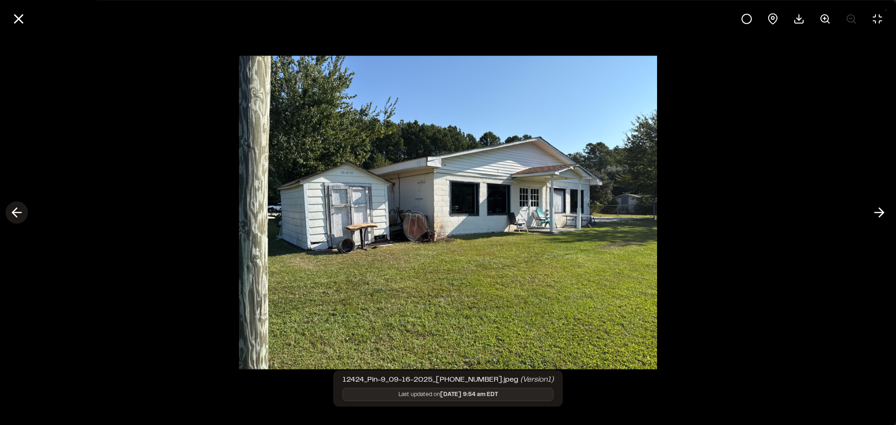
click at [18, 208] on icon at bounding box center [16, 213] width 15 height 16
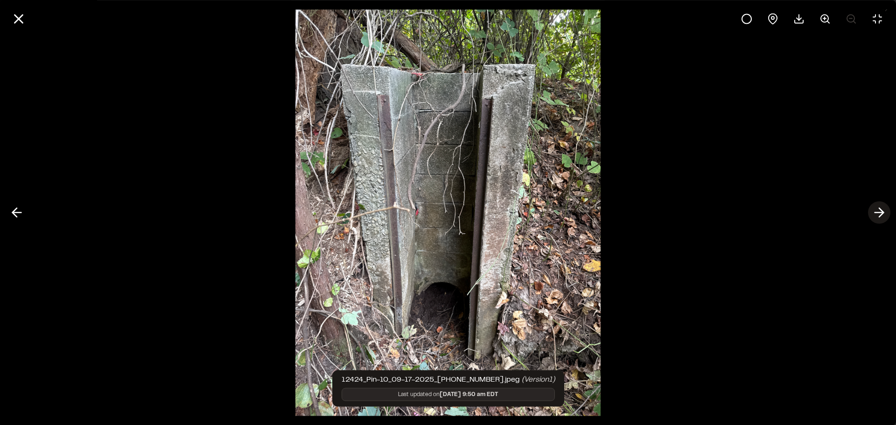
click at [872, 214] on icon at bounding box center [878, 213] width 15 height 16
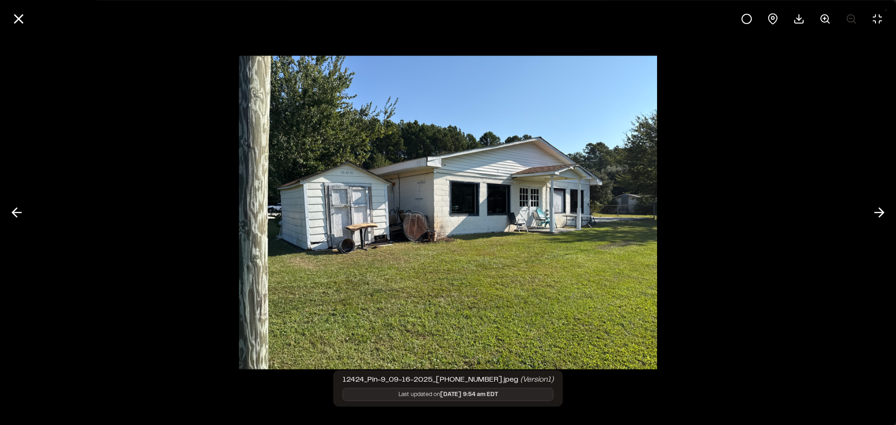
click at [636, 201] on img at bounding box center [448, 213] width 418 height 332
click at [23, 17] on icon at bounding box center [19, 19] width 16 height 16
